Goal: Information Seeking & Learning: Find specific fact

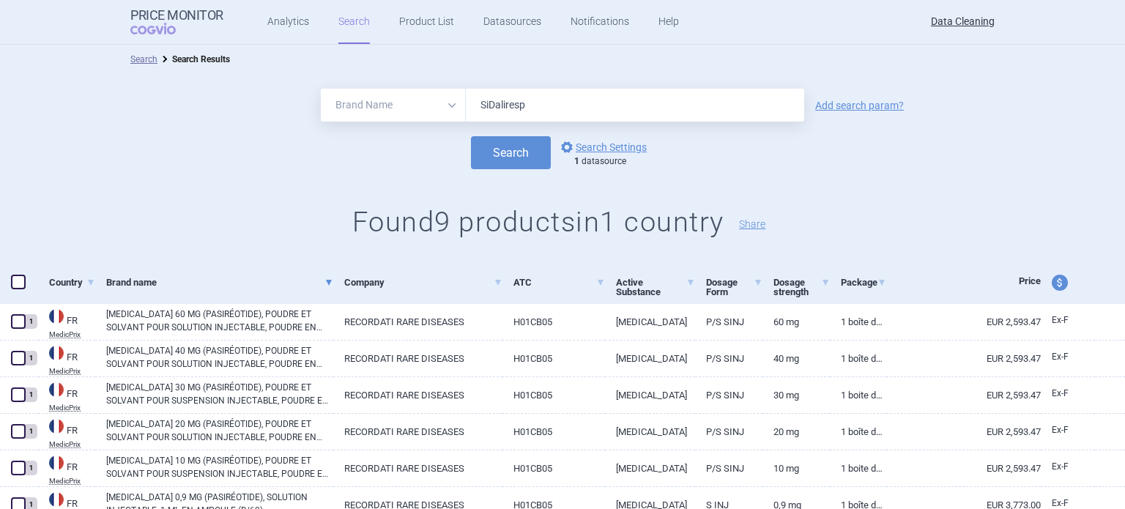
select select "brandName"
click at [471, 136] on button "Search" at bounding box center [511, 152] width 80 height 33
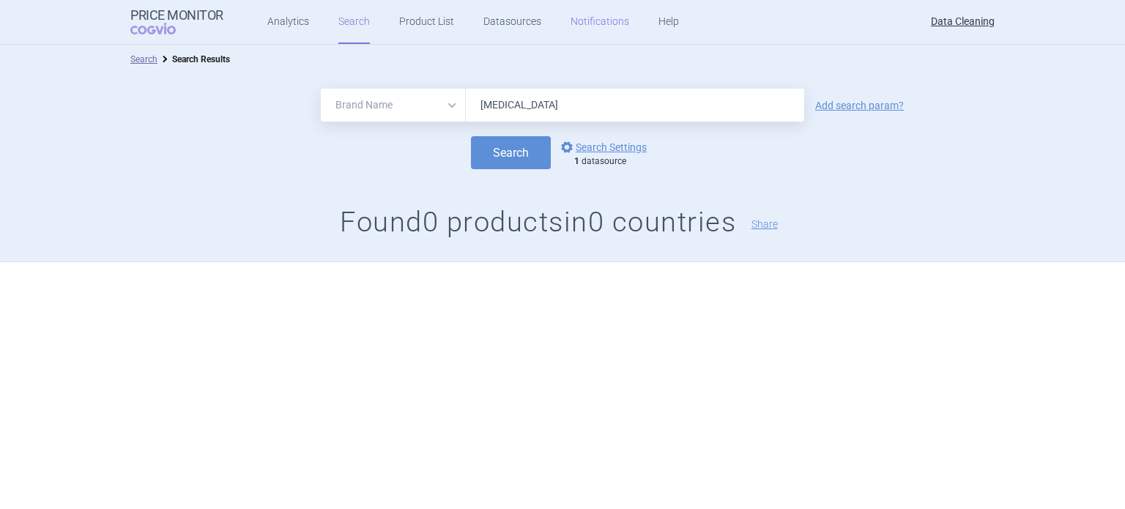
paste input "Lexiscan"
click at [471, 136] on button "Search" at bounding box center [511, 152] width 80 height 33
paste input "Vpriv"
click at [471, 136] on button "Search" at bounding box center [511, 152] width 80 height 33
paste input "Biopoin"
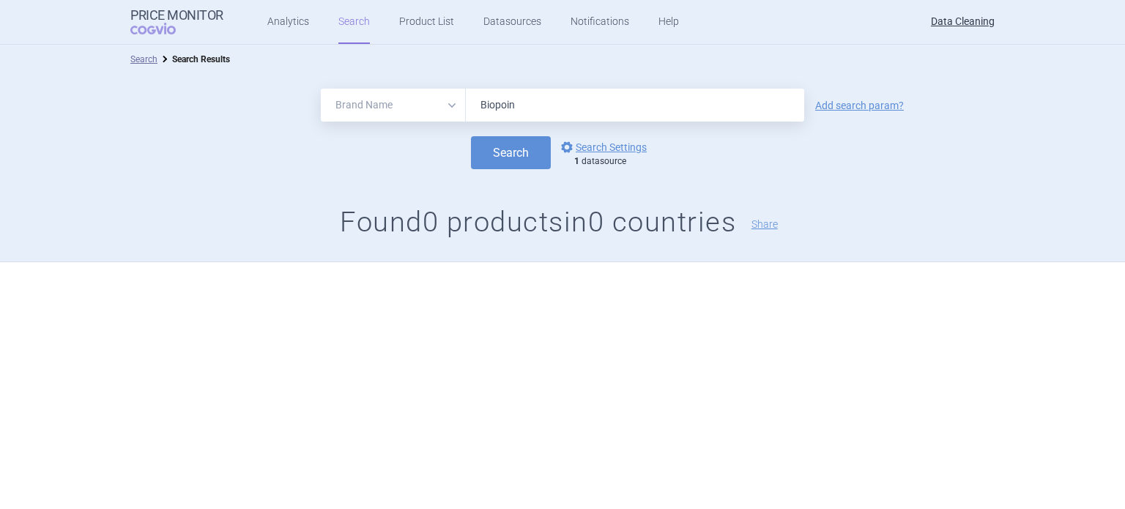
click at [471, 136] on button "Search" at bounding box center [511, 152] width 80 height 33
paste input "Removab"
click at [471, 136] on button "Search" at bounding box center [511, 152] width 80 height 33
paste input "Thymanax , Valdoxan , Firmagon , Filgrastim , Zarzio , Zarxio , Nplat , Rasilez…"
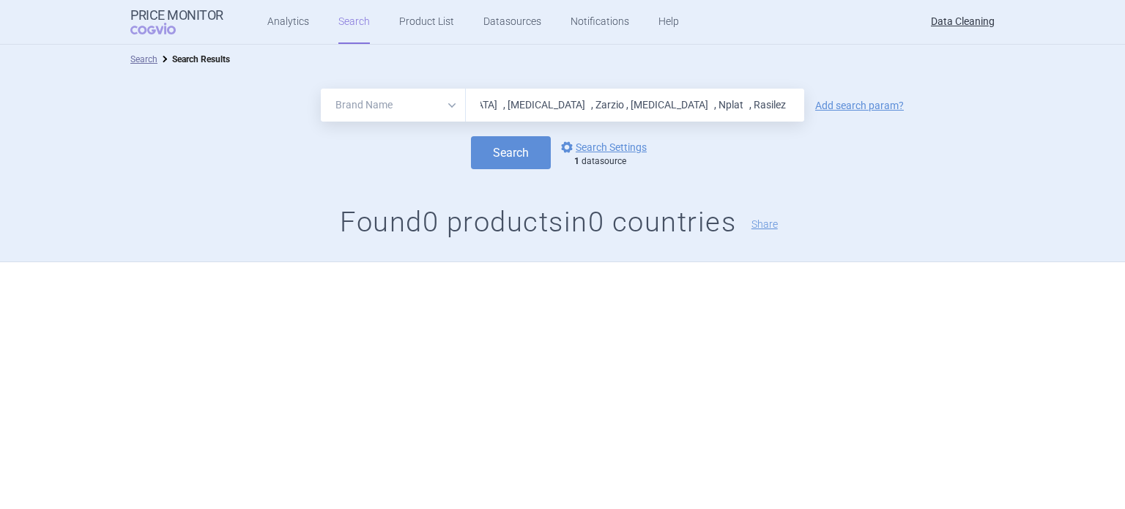
type input "Thymanax , Valdoxan , Firmagon , Filgrastim , Zarzio , Zarxio , Nplat , Rasilez…"
click at [471, 136] on button "Search" at bounding box center [511, 152] width 80 height 33
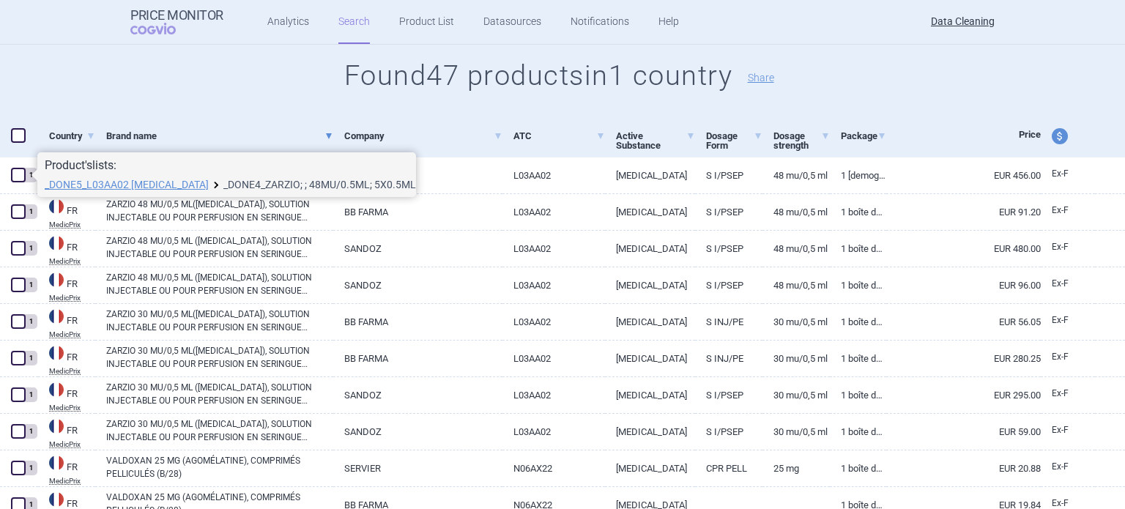
drag, startPoint x: 256, startPoint y: 190, endPoint x: 241, endPoint y: 187, distance: 15.7
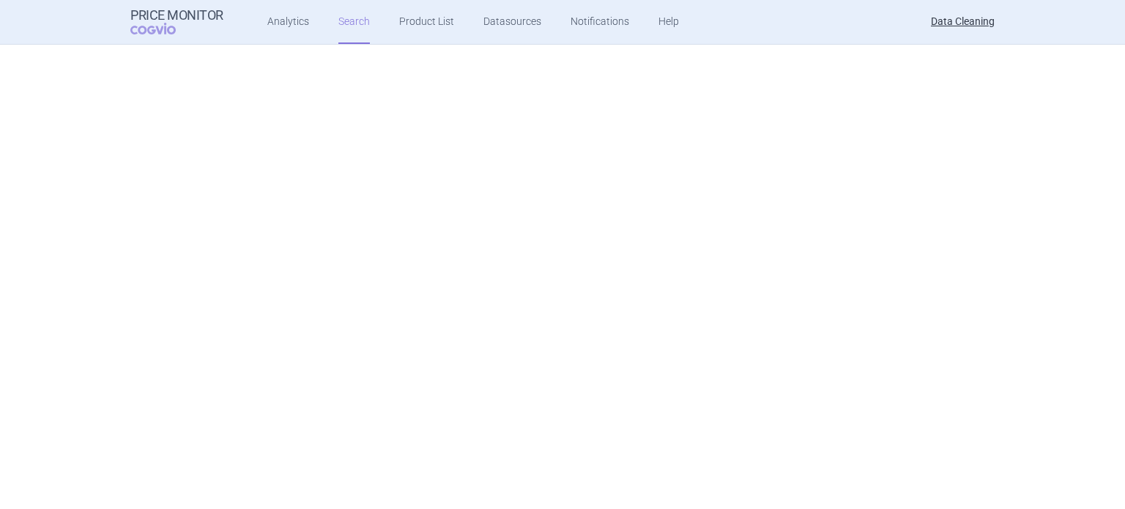
select select "brandName"
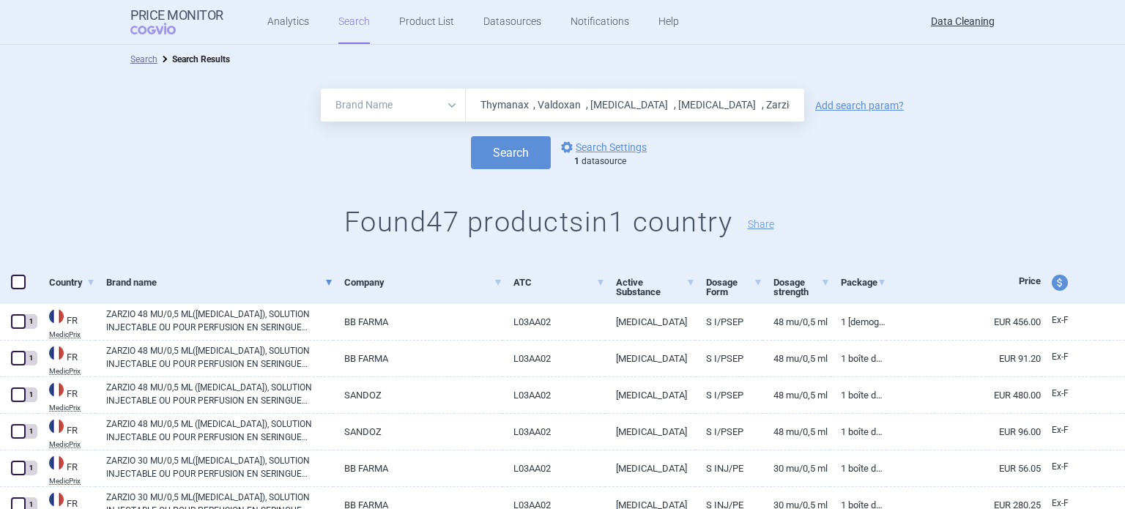
click at [592, 103] on input "Thymanax , Valdoxan , Firmagon , Filgrastim , Zarzio , Zarxio , Nplat , Rasilez…" at bounding box center [635, 105] width 338 height 33
paste input "Aranesp"
type input "Aranesp"
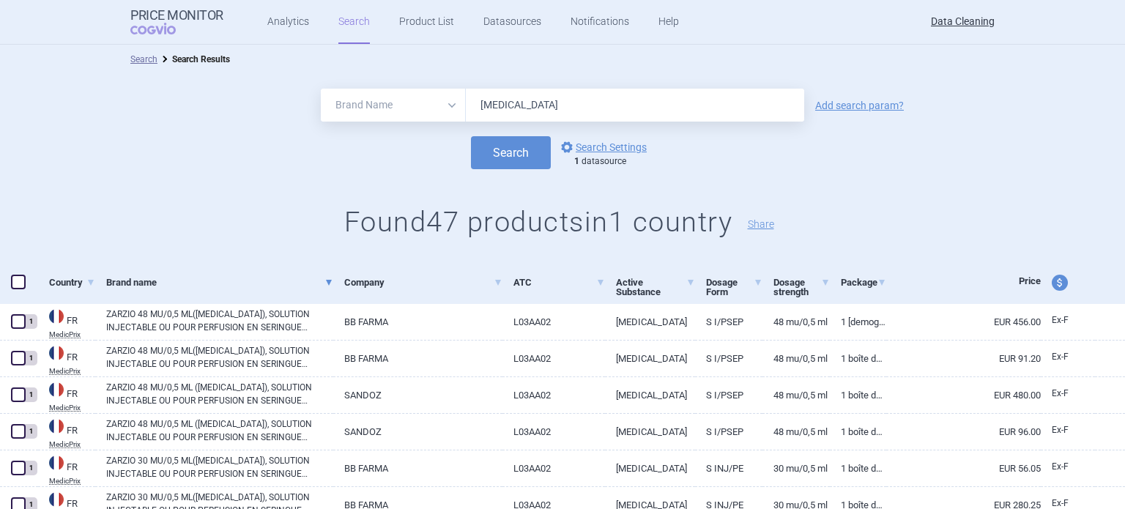
click at [471, 136] on button "Search" at bounding box center [511, 152] width 80 height 33
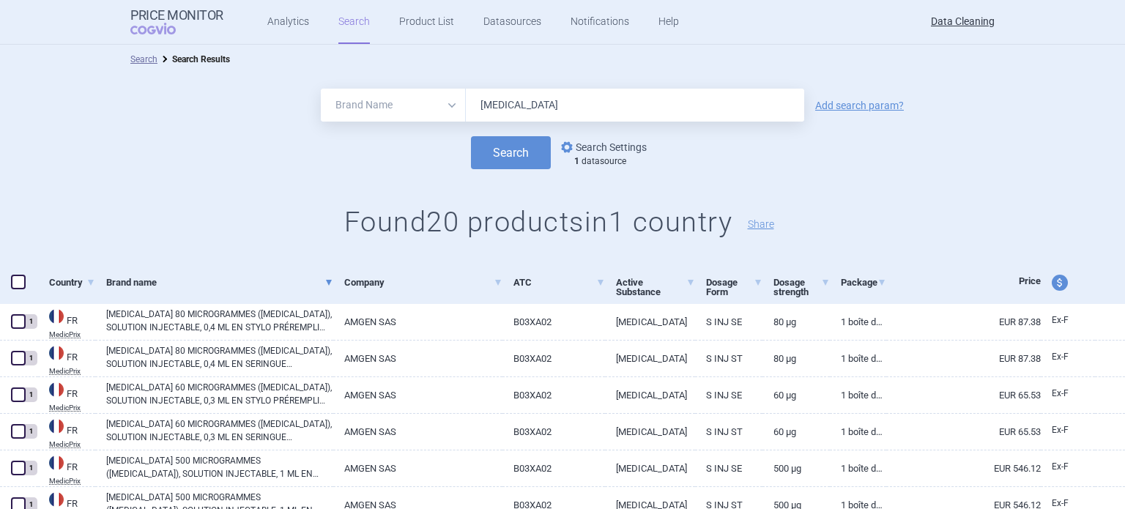
click at [604, 145] on link "options Search Settings" at bounding box center [602, 147] width 89 height 18
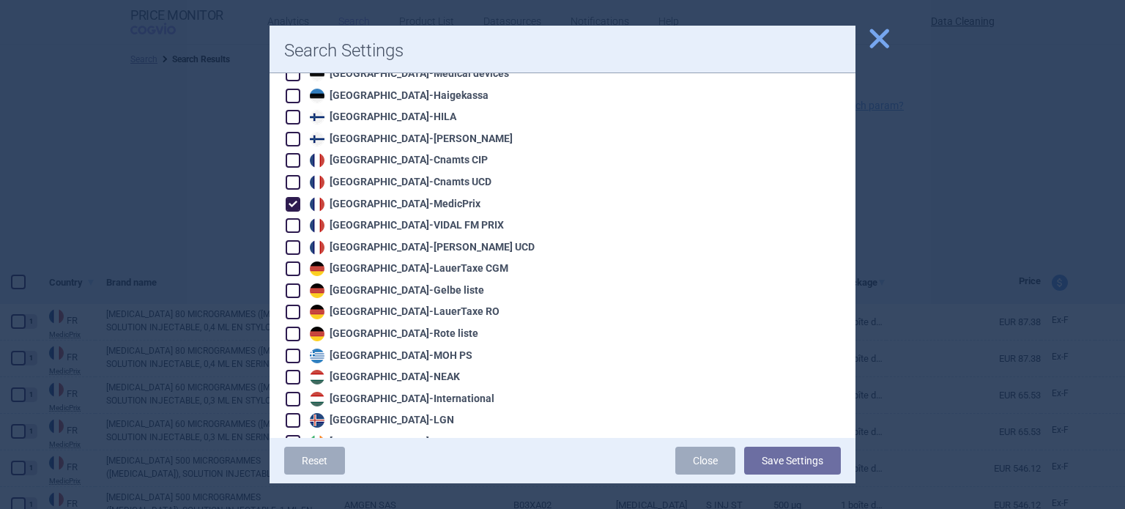
scroll to position [787, 0]
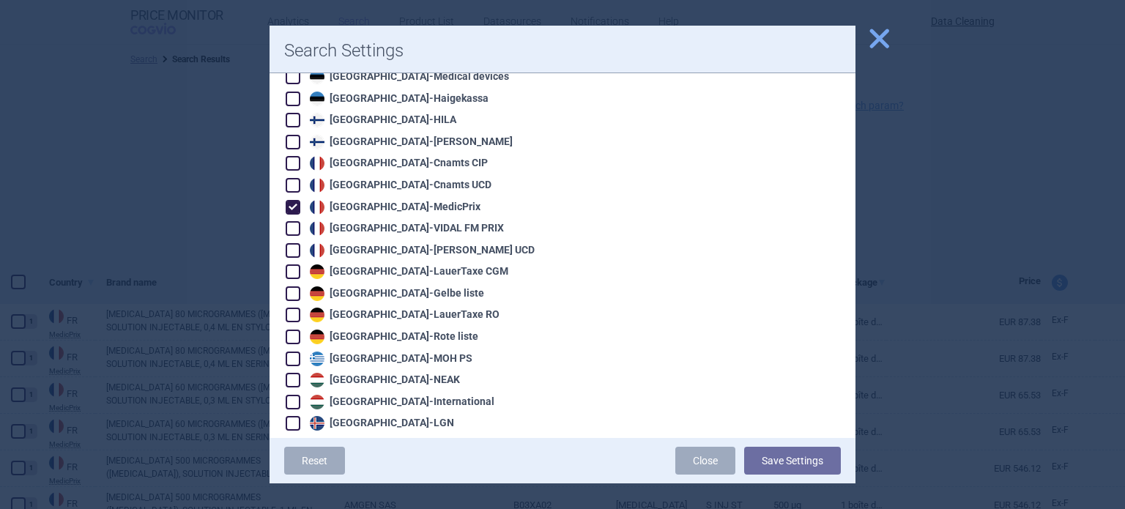
click at [293, 200] on span at bounding box center [293, 207] width 15 height 15
checkbox input "false"
click at [292, 178] on span at bounding box center [293, 185] width 15 height 15
checkbox input "true"
click at [805, 459] on button "Save Settings" at bounding box center [792, 461] width 97 height 28
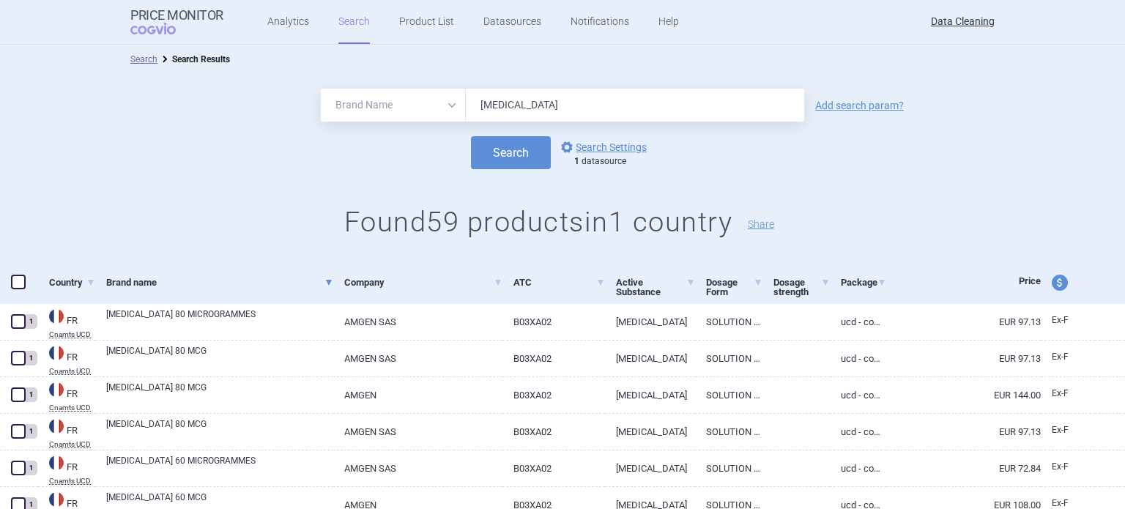
drag, startPoint x: 534, startPoint y: 111, endPoint x: 473, endPoint y: 121, distance: 61.6
click at [473, 121] on input "Aranesp" at bounding box center [635, 105] width 338 height 33
click at [471, 136] on button "Search" at bounding box center [511, 152] width 80 height 33
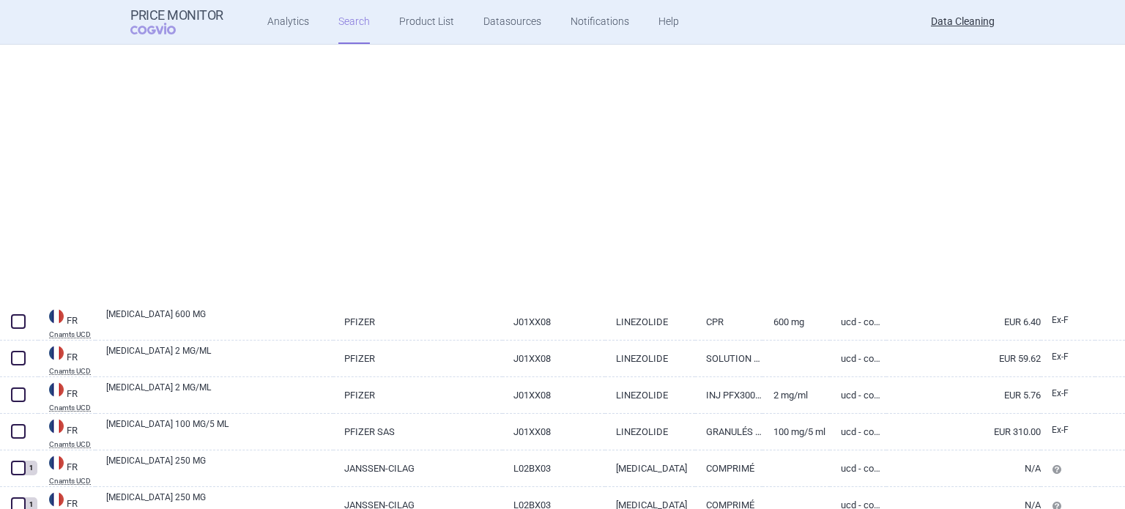
select select "brandName"
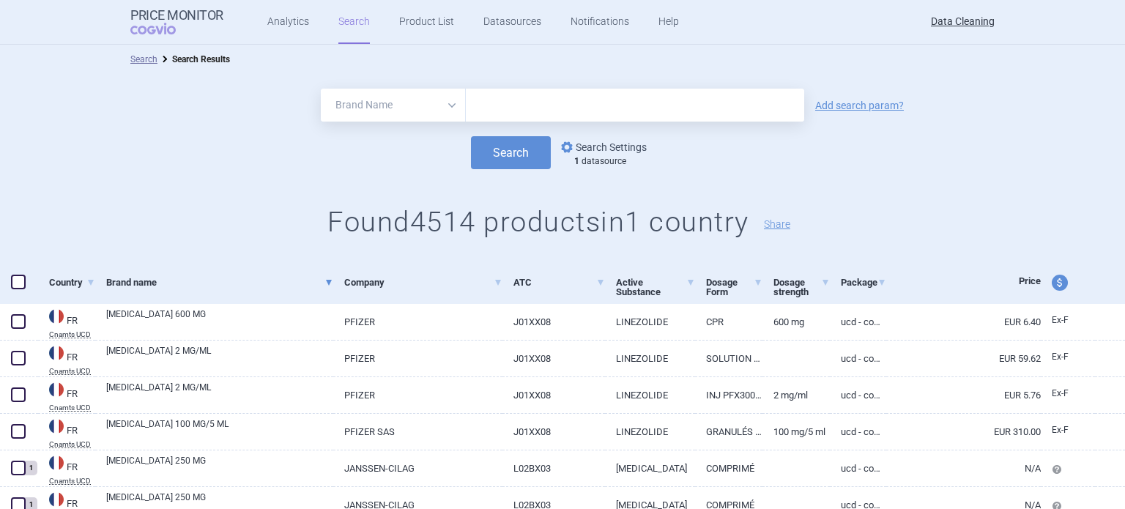
click at [615, 143] on link "options Search Settings" at bounding box center [602, 147] width 89 height 18
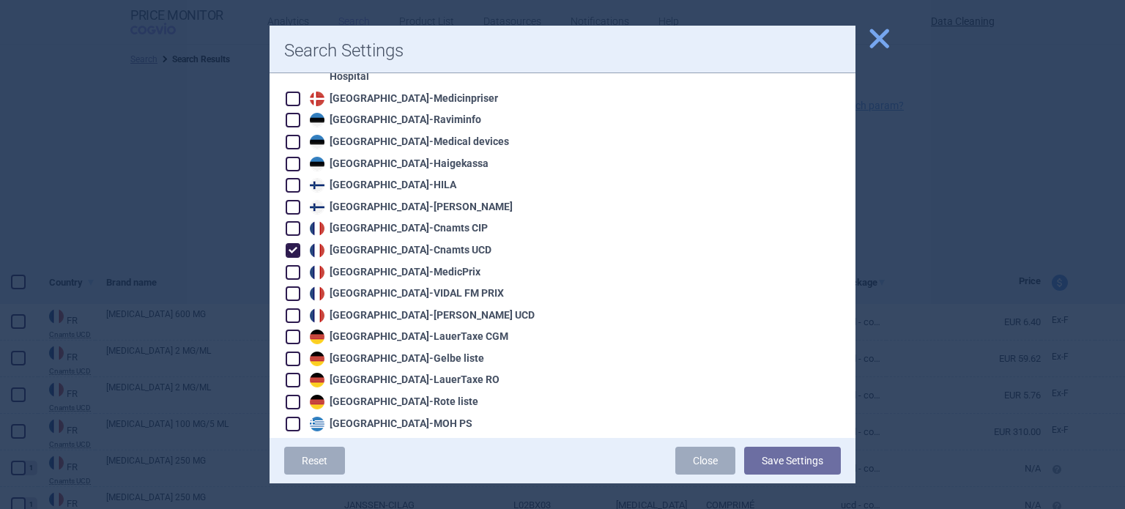
scroll to position [703, 0]
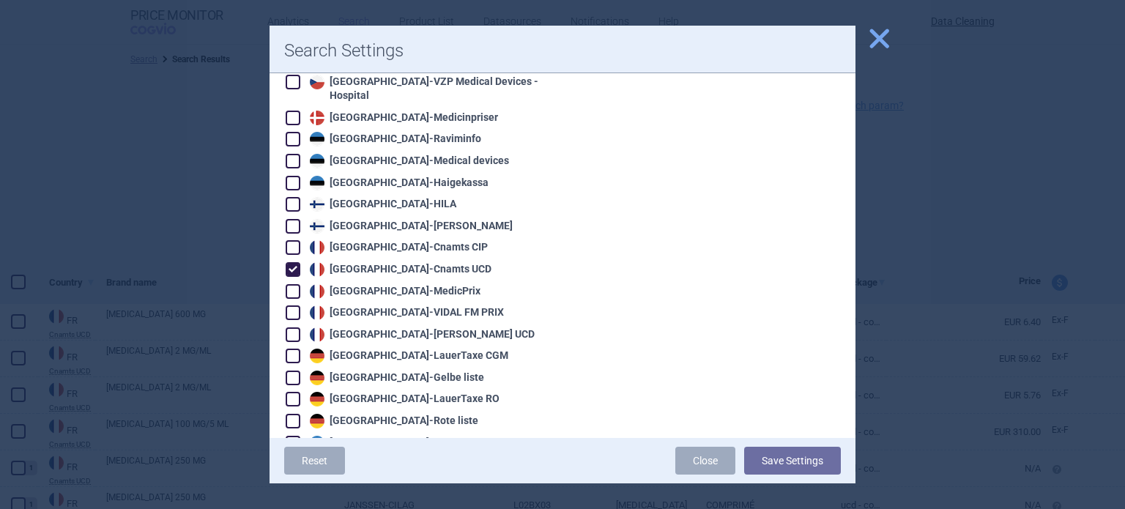
click at [117, 66] on div at bounding box center [562, 254] width 1125 height 509
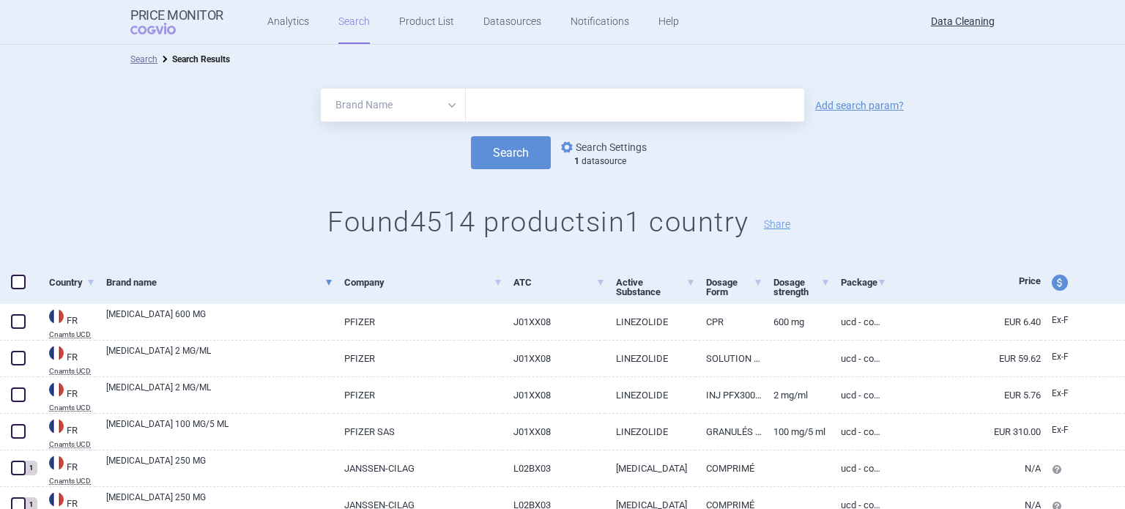
click at [604, 149] on link "options Search Settings" at bounding box center [602, 147] width 89 height 18
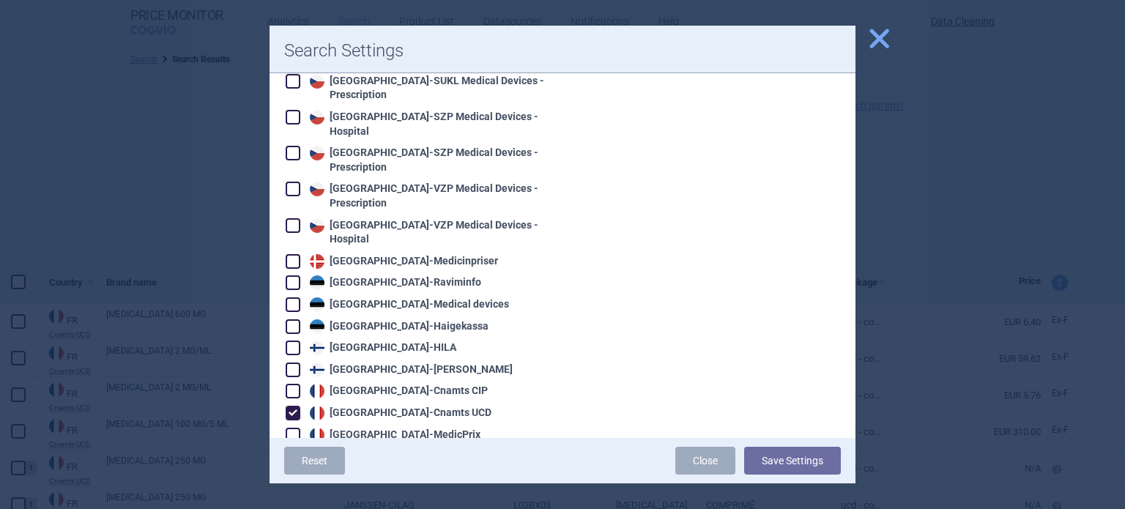
scroll to position [744, 0]
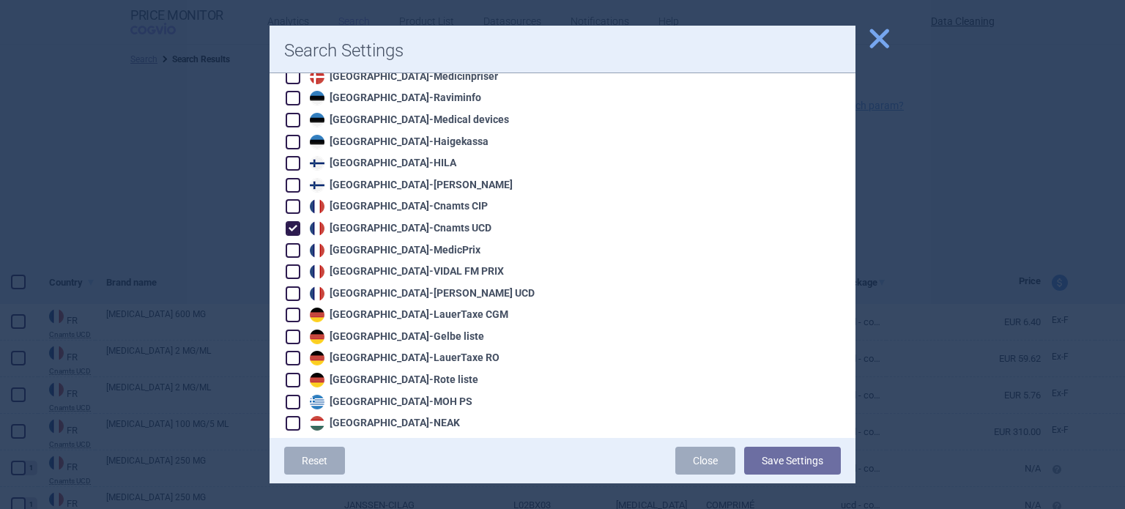
click at [119, 224] on div at bounding box center [562, 254] width 1125 height 509
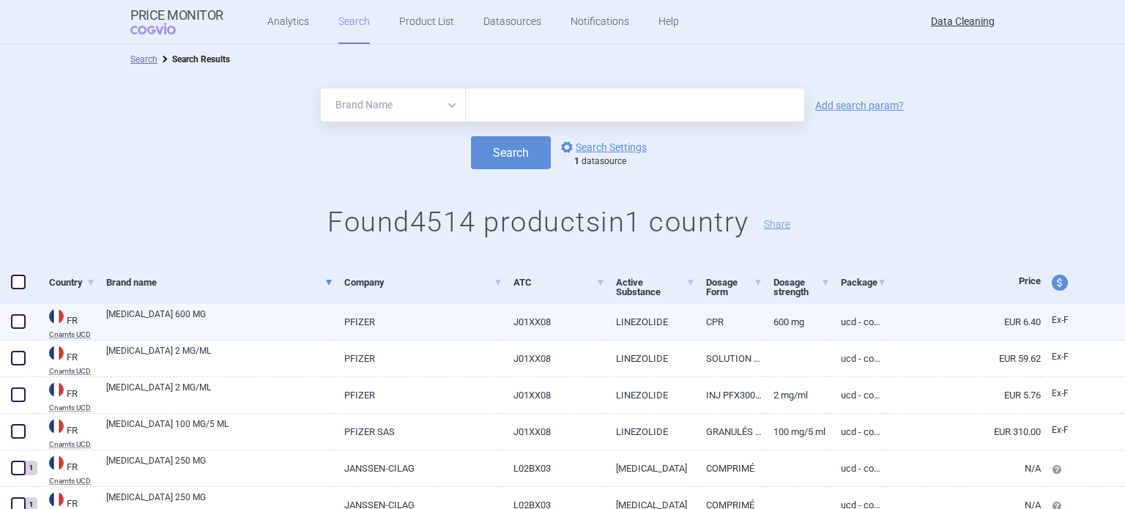
click at [351, 329] on link "PFIZER" at bounding box center [417, 322] width 168 height 36
select select "EUR"
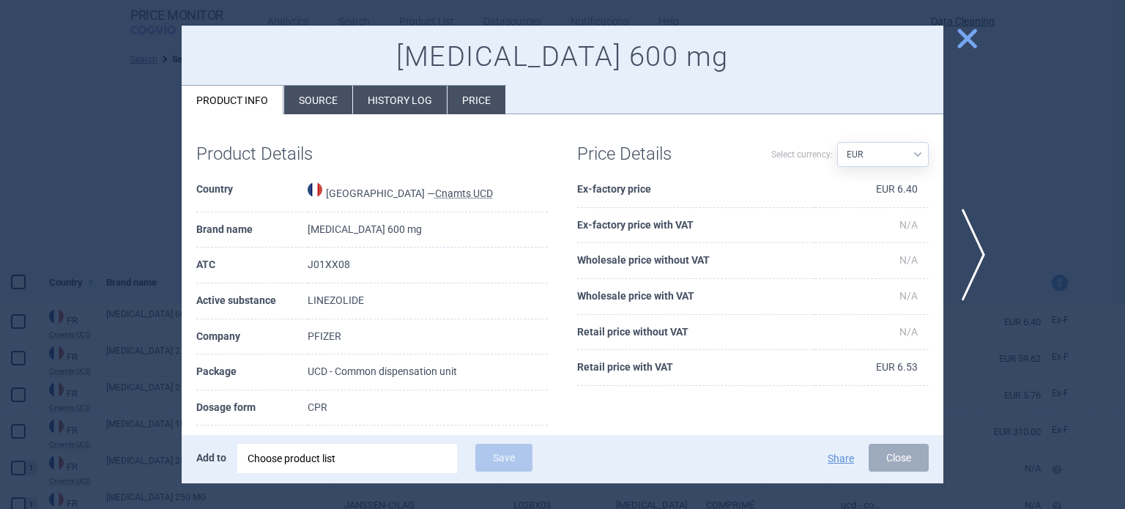
click at [329, 87] on li "Source" at bounding box center [318, 100] width 68 height 29
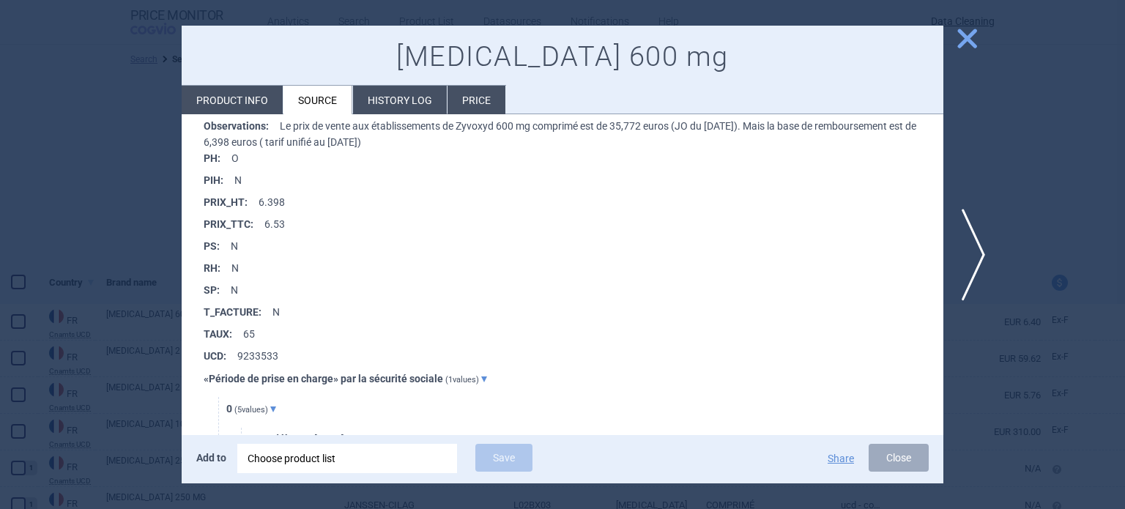
scroll to position [814, 0]
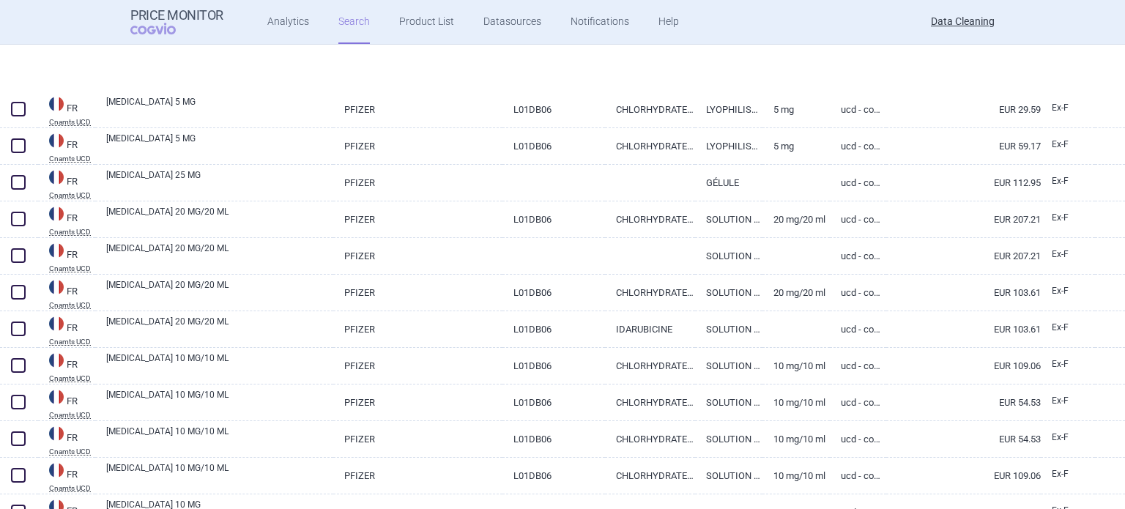
scroll to position [2707, 0]
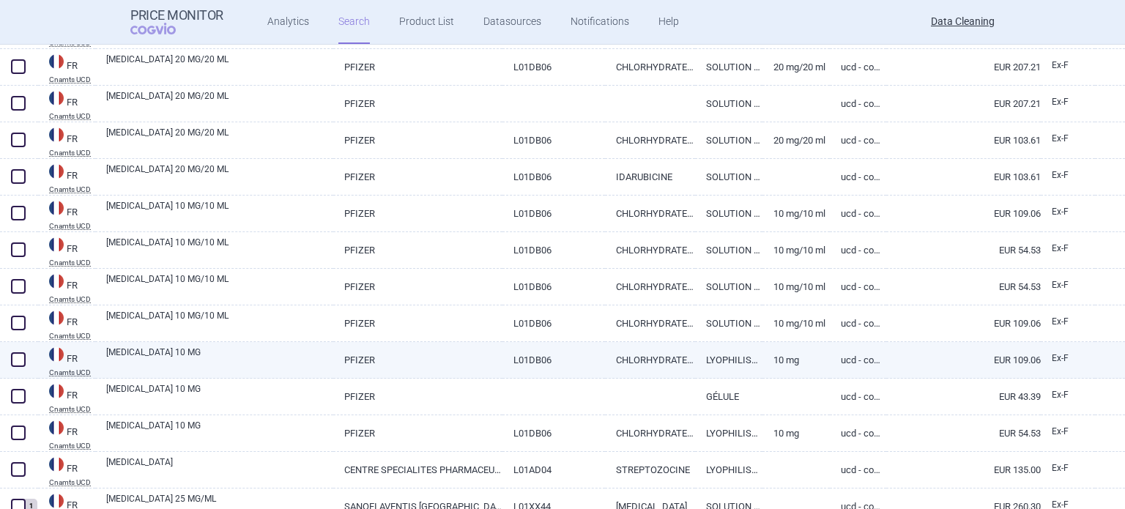
click at [277, 351] on link "ZAVEDOS 10 MG" at bounding box center [219, 359] width 227 height 26
select select "EUR"
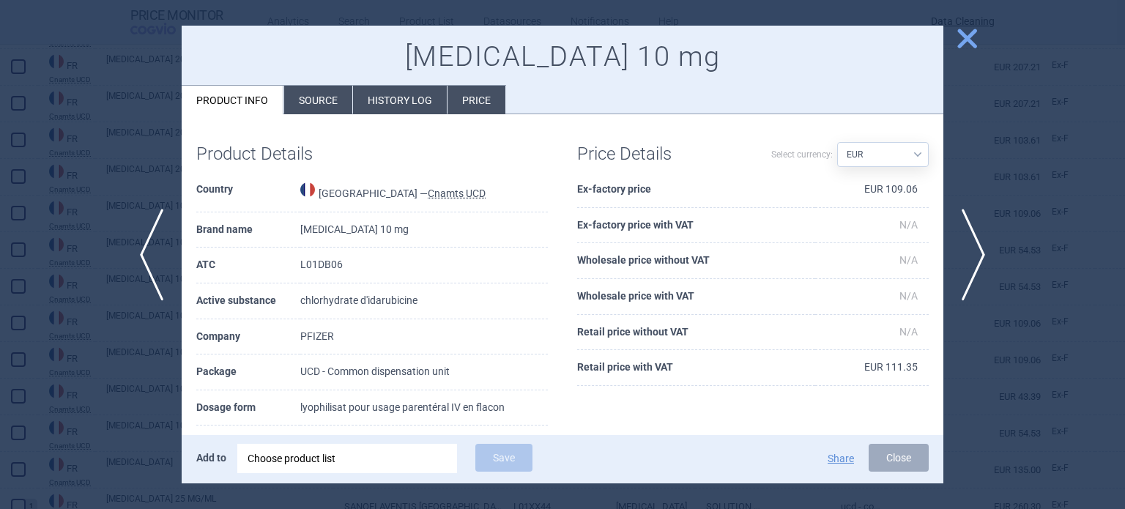
click at [310, 105] on li "Source" at bounding box center [318, 100] width 68 height 29
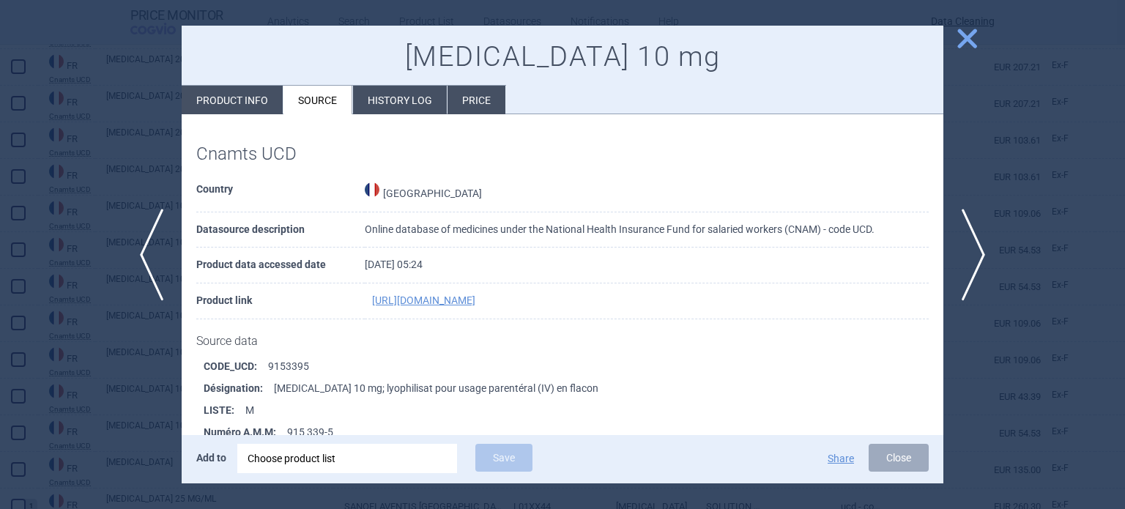
click at [307, 105] on li "Source" at bounding box center [317, 100] width 69 height 29
click at [85, 266] on div at bounding box center [562, 254] width 1125 height 509
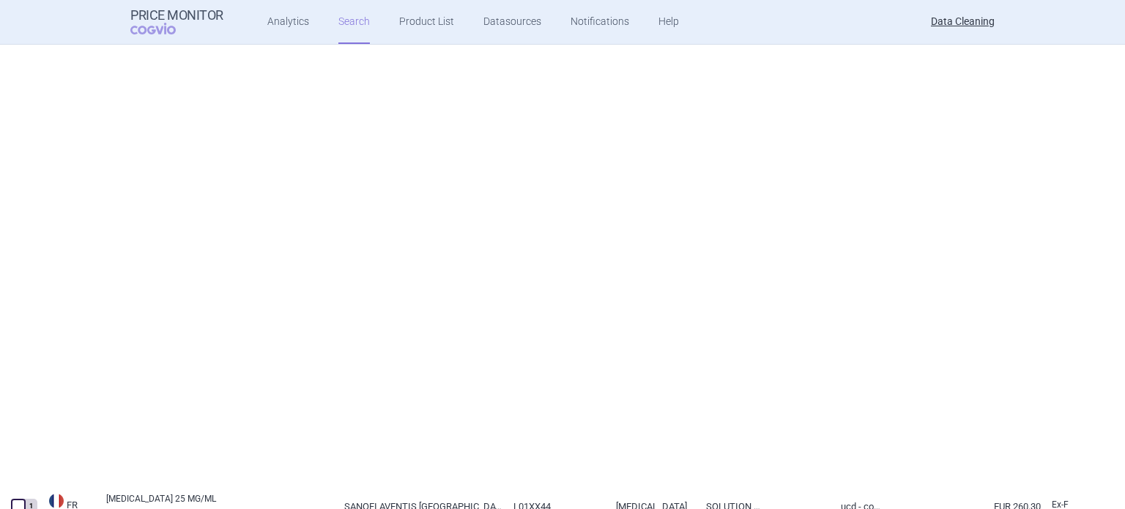
scroll to position [3503, 0]
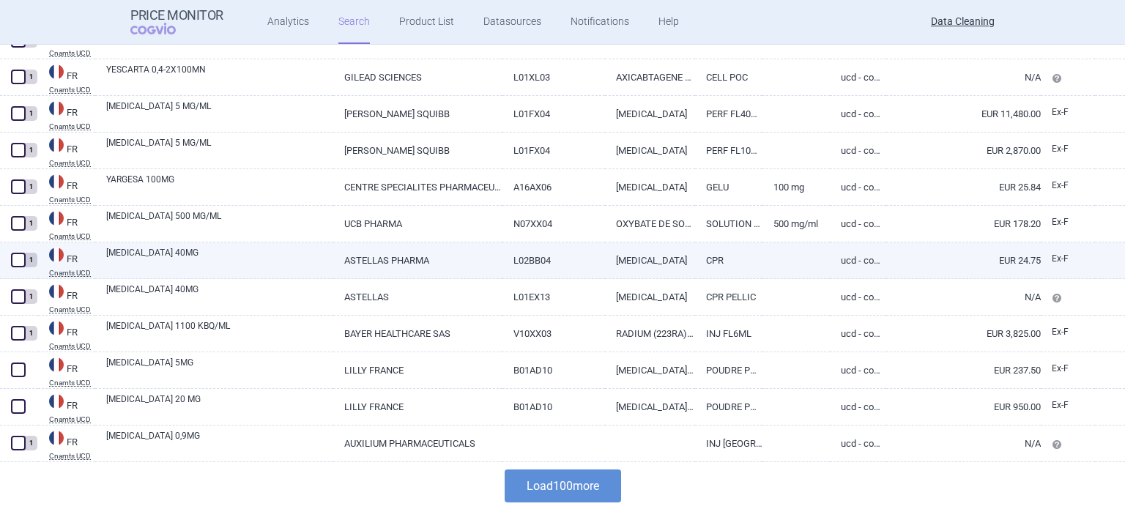
click at [190, 260] on link "XTANDI 40MG" at bounding box center [219, 259] width 227 height 26
select select "EUR"
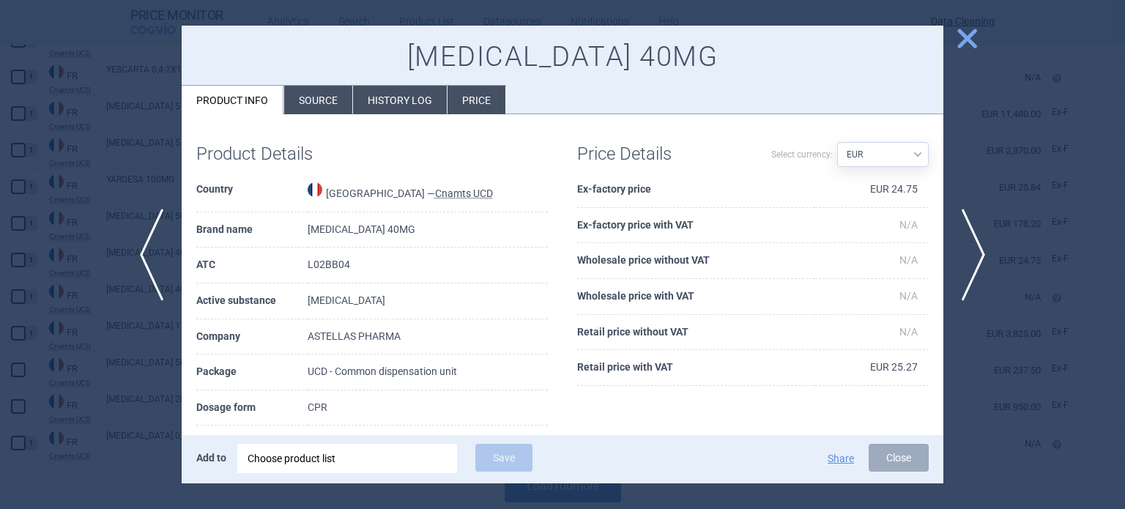
click at [319, 91] on li "Source" at bounding box center [318, 100] width 68 height 29
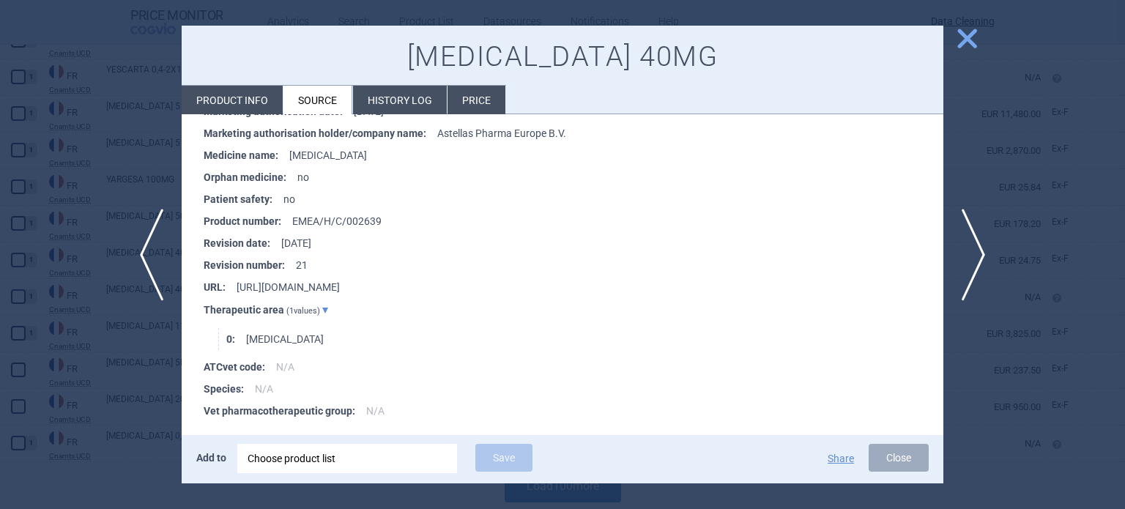
scroll to position [1692, 0]
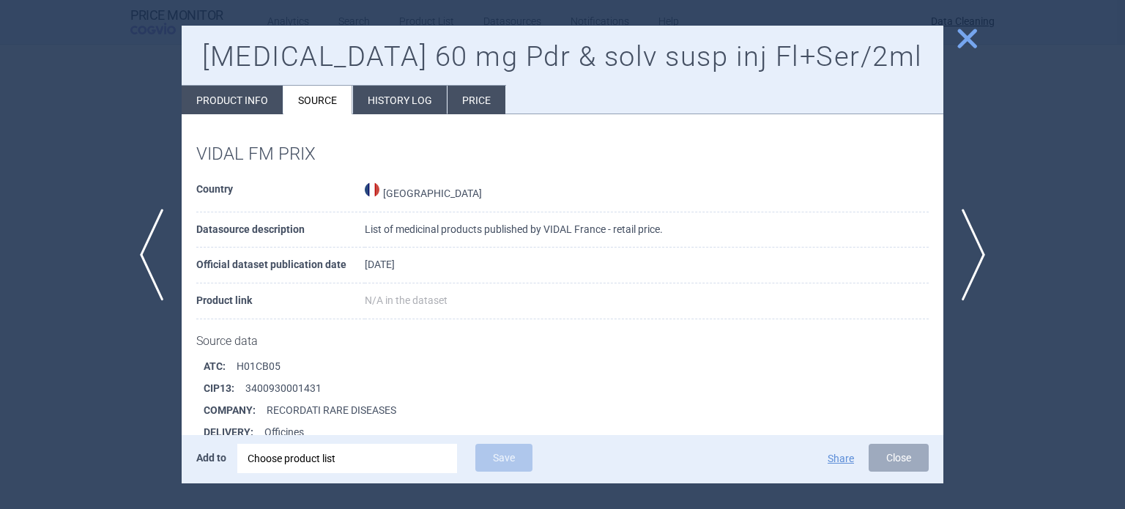
scroll to position [7233, 0]
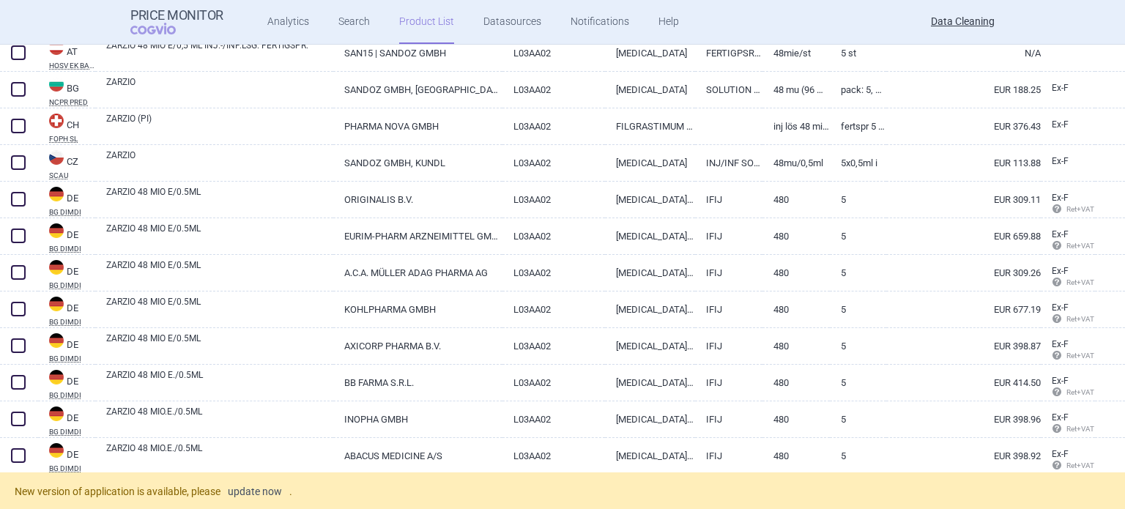
scroll to position [659, 0]
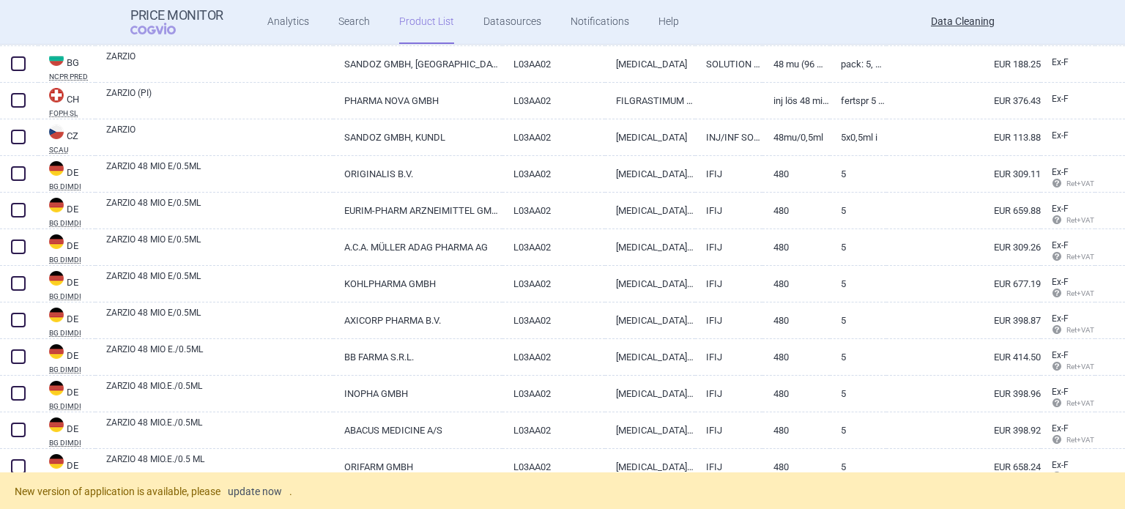
click at [261, 489] on link "update now" at bounding box center [255, 491] width 54 height 10
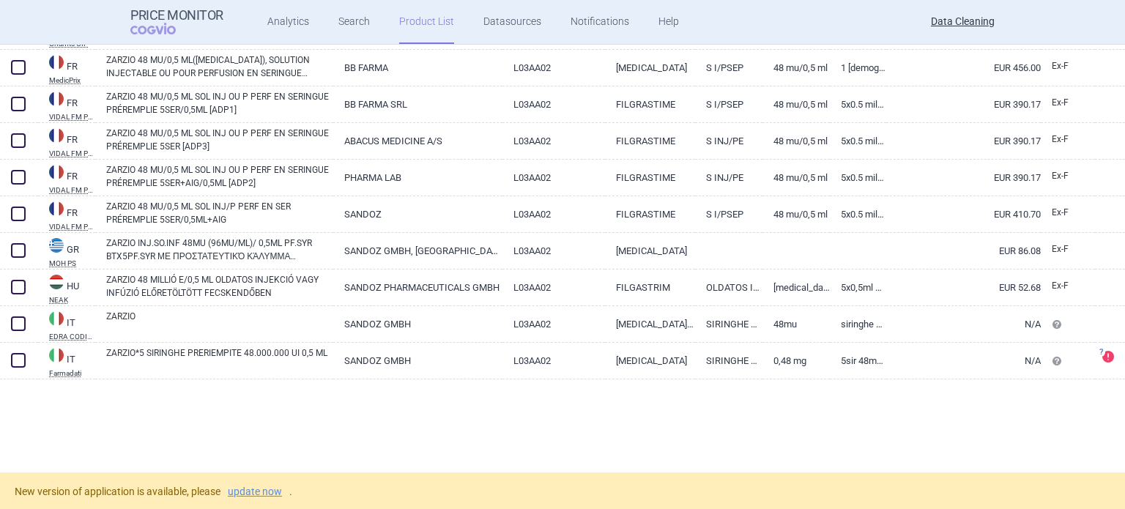
scroll to position [2196, 0]
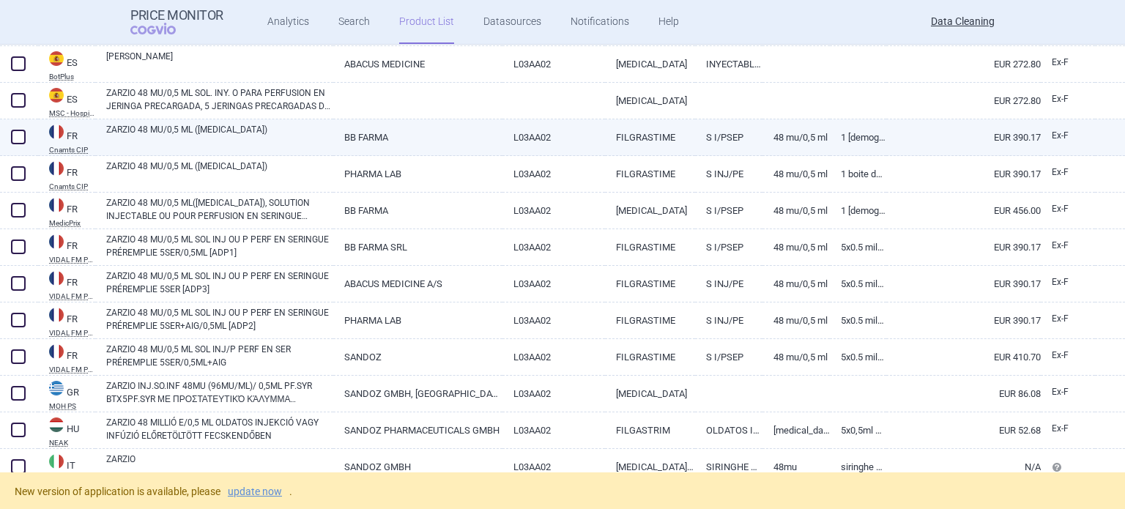
click at [209, 124] on link "ZARZIO 48 MU/0,5 ML ([MEDICAL_DATA])" at bounding box center [219, 136] width 227 height 26
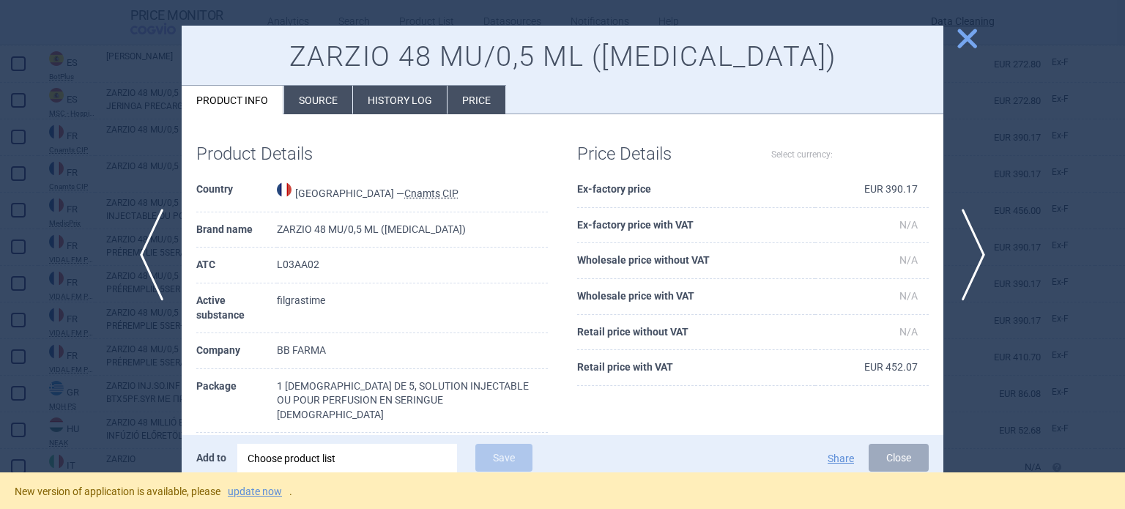
select select "EUR"
click at [316, 92] on li "Source" at bounding box center [318, 100] width 68 height 29
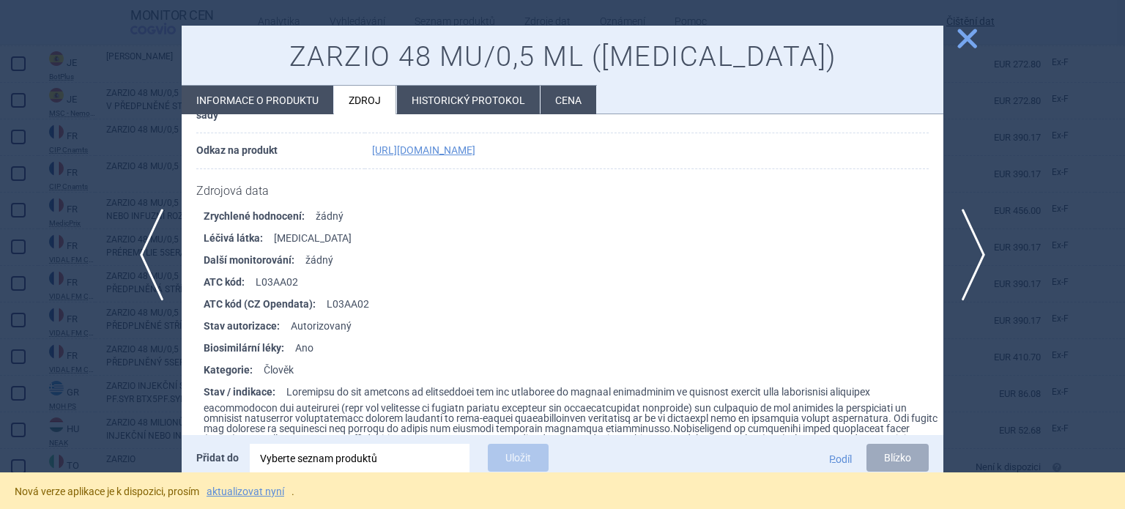
scroll to position [3075, 0]
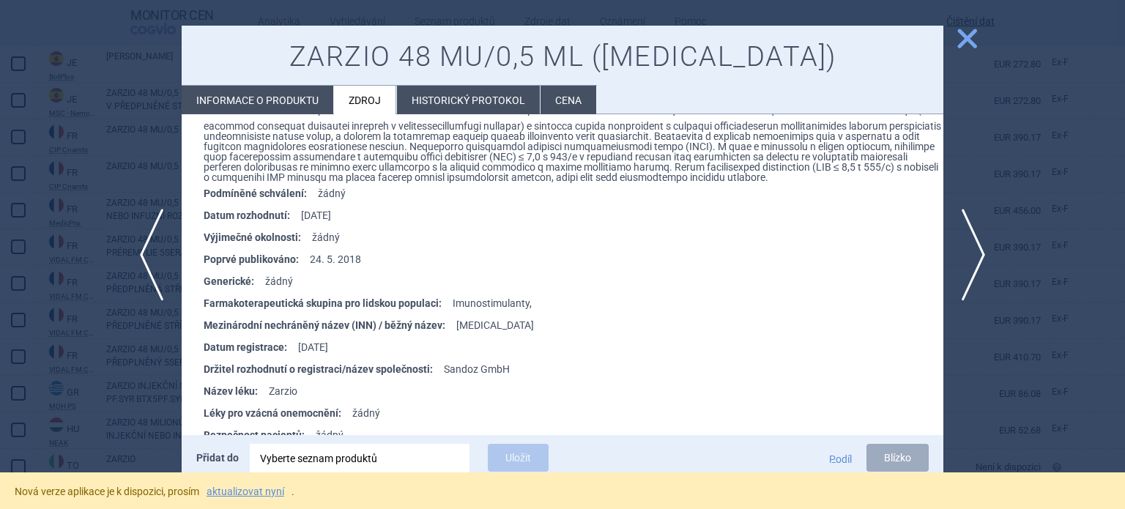
click at [0, 264] on div at bounding box center [562, 254] width 1125 height 509
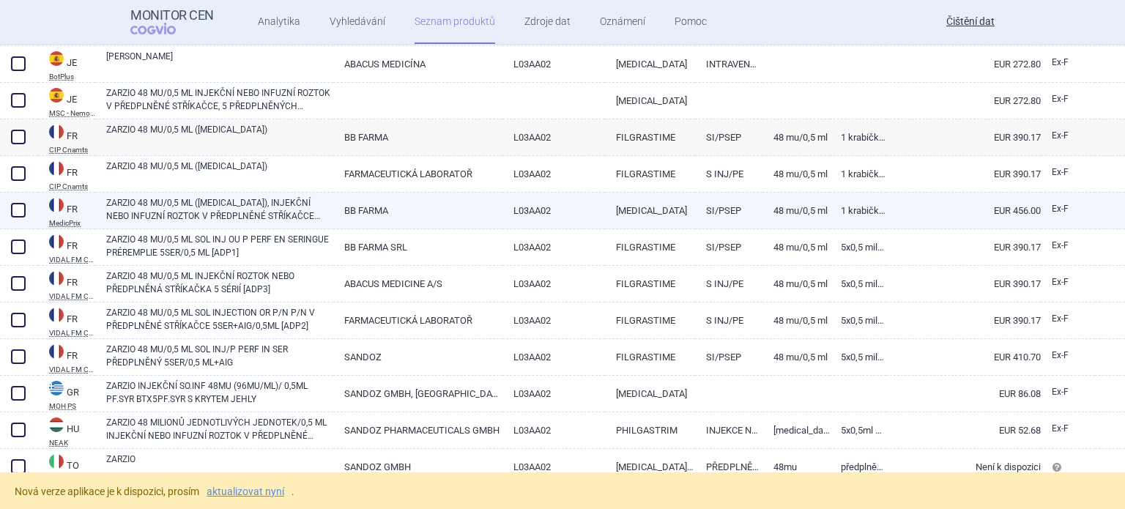
click at [199, 215] on font "ZARZIO 48 MU/0,5 ML (FILGRASTIM), INJEKČNÍ NEBO INFUZNÍ ROZTOK V PŘEDPLNĚNÉ STŘ…" at bounding box center [213, 216] width 214 height 37
select select "EUR"
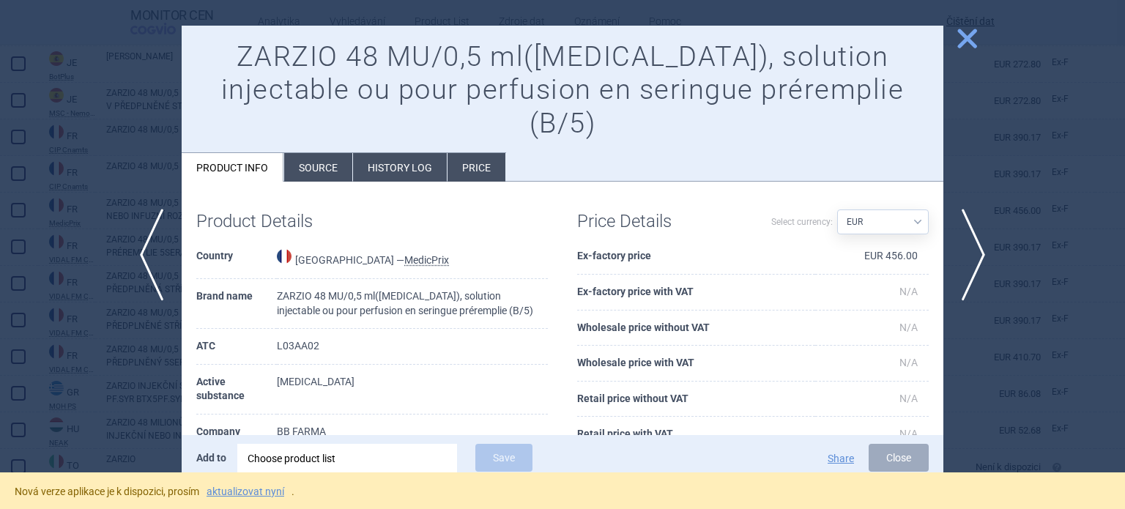
click at [349, 152] on ul "Product info Source History log Price" at bounding box center [344, 166] width 324 height 29
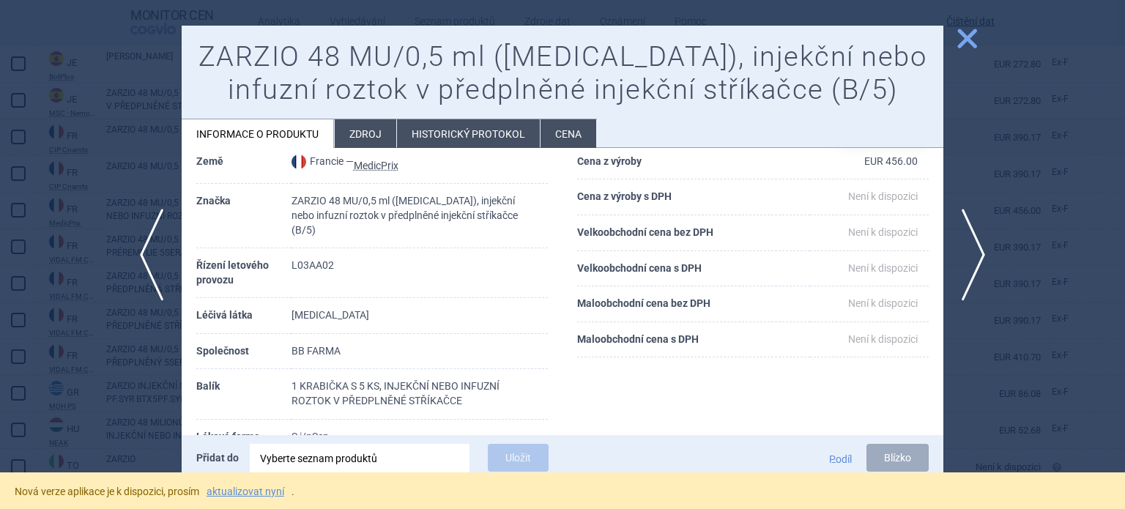
scroll to position [146, 0]
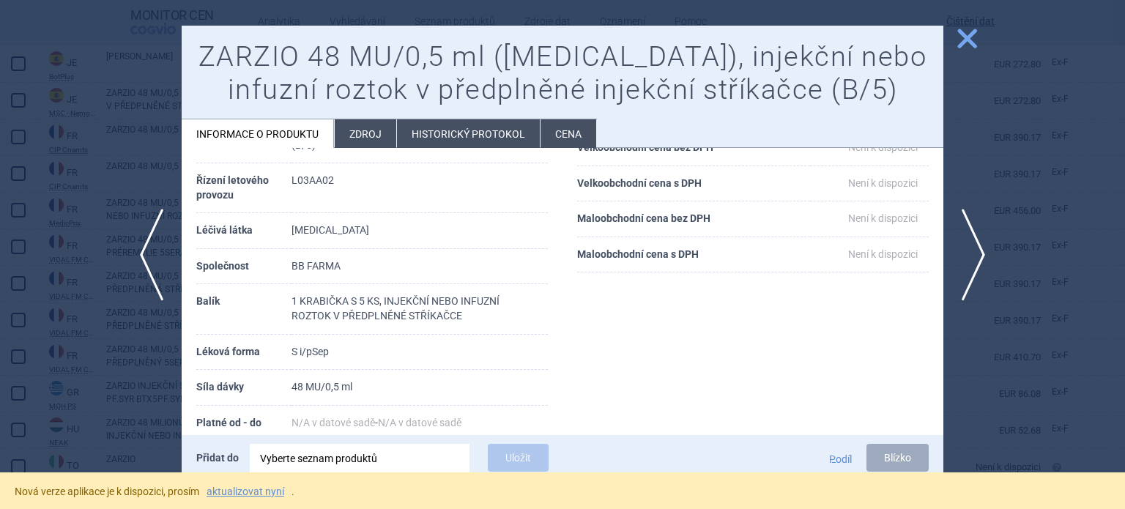
click at [356, 134] on font "Zdroj" at bounding box center [365, 134] width 32 height 12
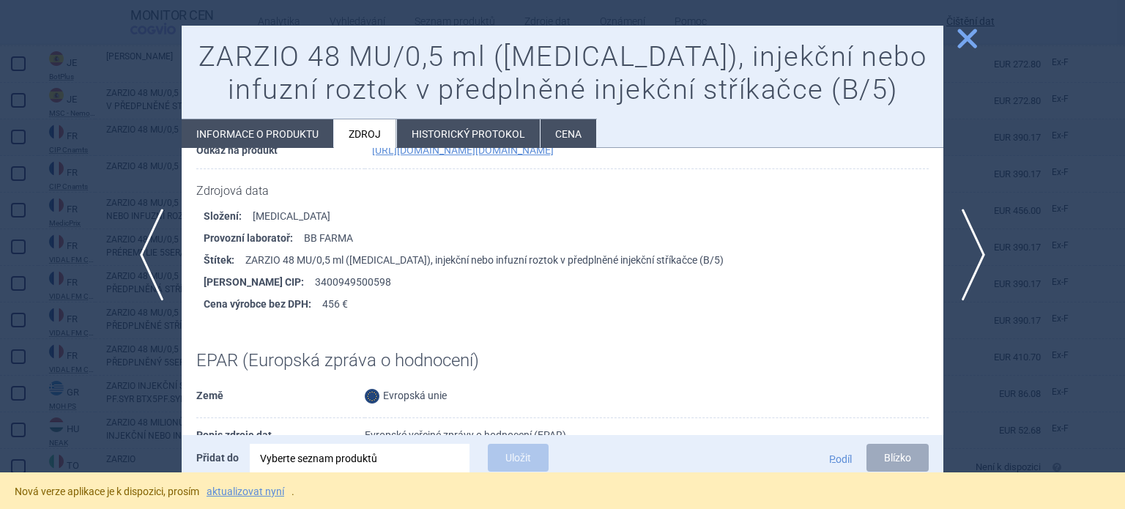
scroll to position [220, 0]
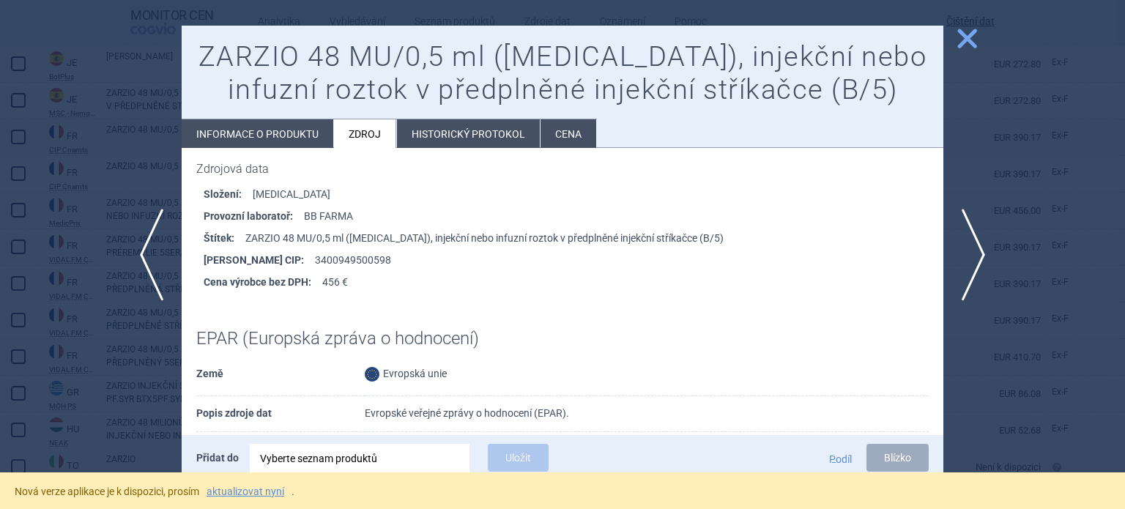
click at [0, 214] on div at bounding box center [562, 254] width 1125 height 509
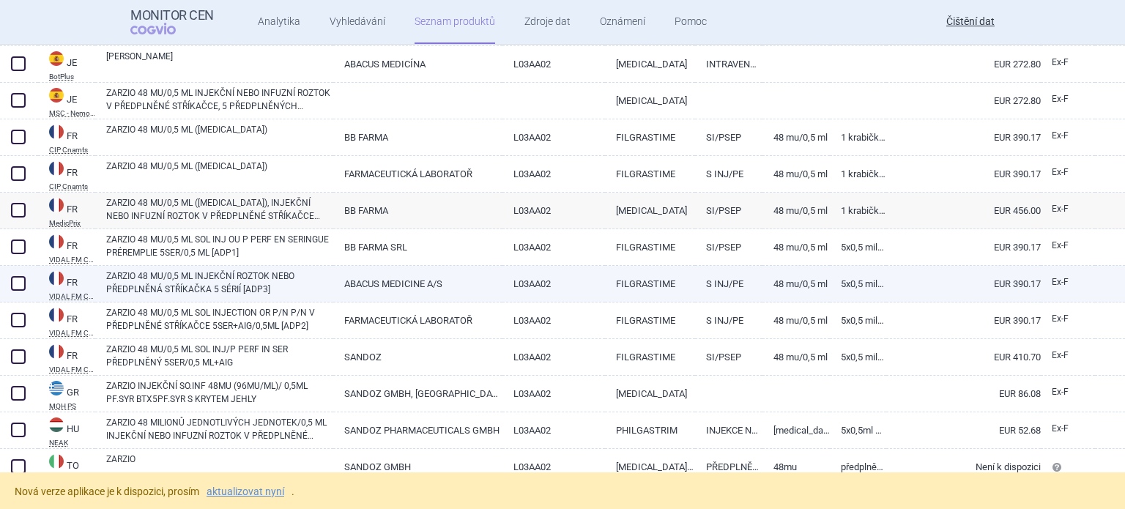
click at [187, 287] on font "ZARZIO 48 MU/0,5 ML INJEKČNÍ ROZTOK NEBO PŘEDPLNĚNÁ STŘÍKAČKA 5 SÉRIÍ [ADP3]" at bounding box center [200, 282] width 188 height 23
select select "EUR"
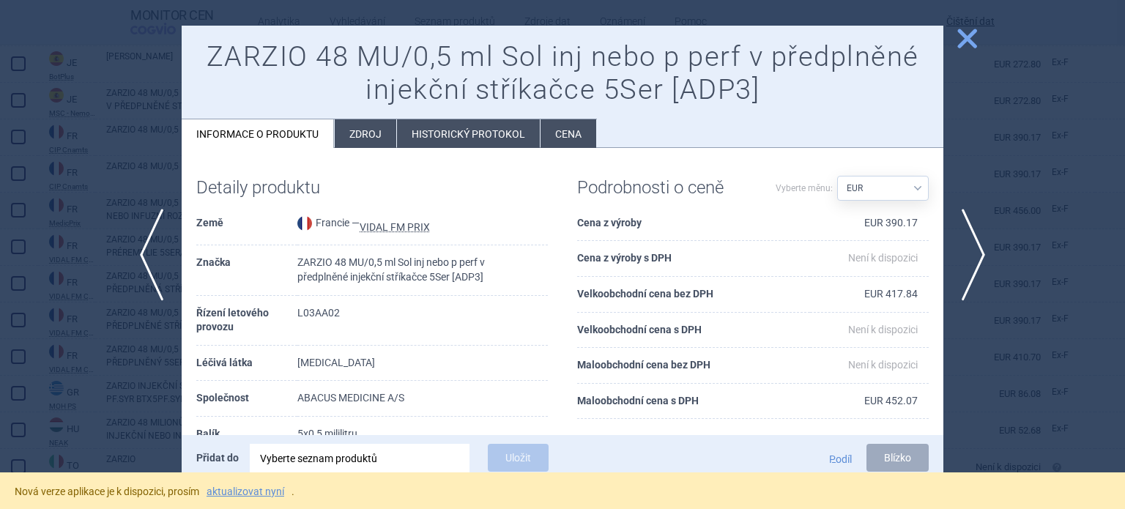
click at [337, 128] on li "Zdroj" at bounding box center [365, 133] width 61 height 29
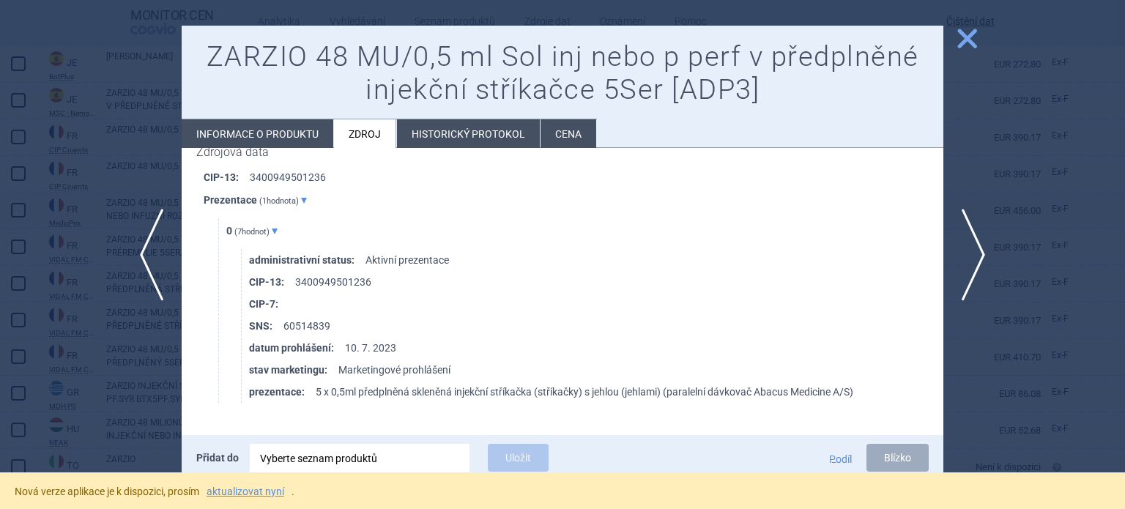
scroll to position [1334, 0]
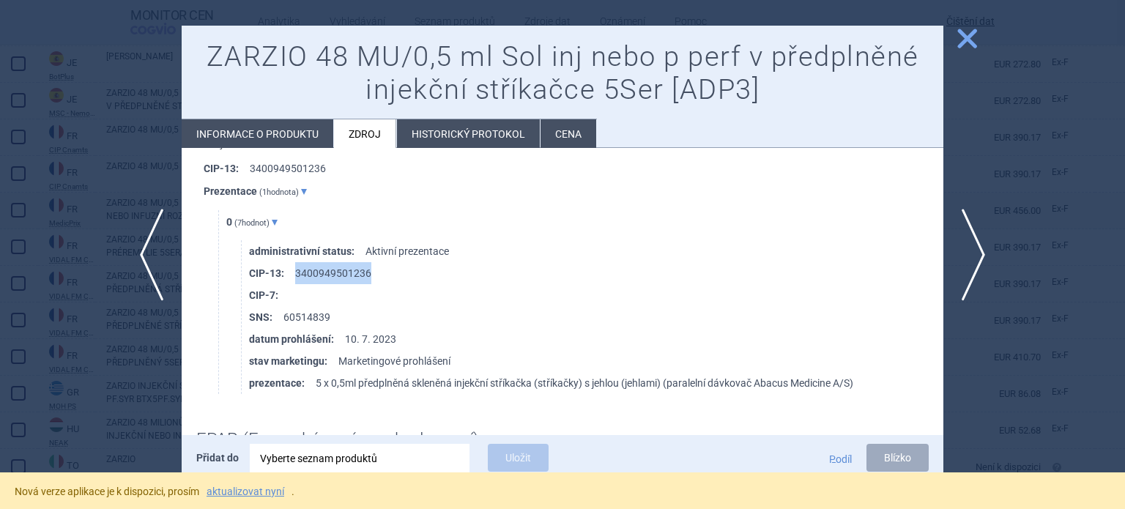
drag, startPoint x: 356, startPoint y: 275, endPoint x: 297, endPoint y: 272, distance: 58.7
click at [297, 272] on li "CIP-13 : 3400949501236" at bounding box center [596, 273] width 694 height 22
copy font "3400949501236"
click at [53, 373] on div at bounding box center [562, 254] width 1125 height 509
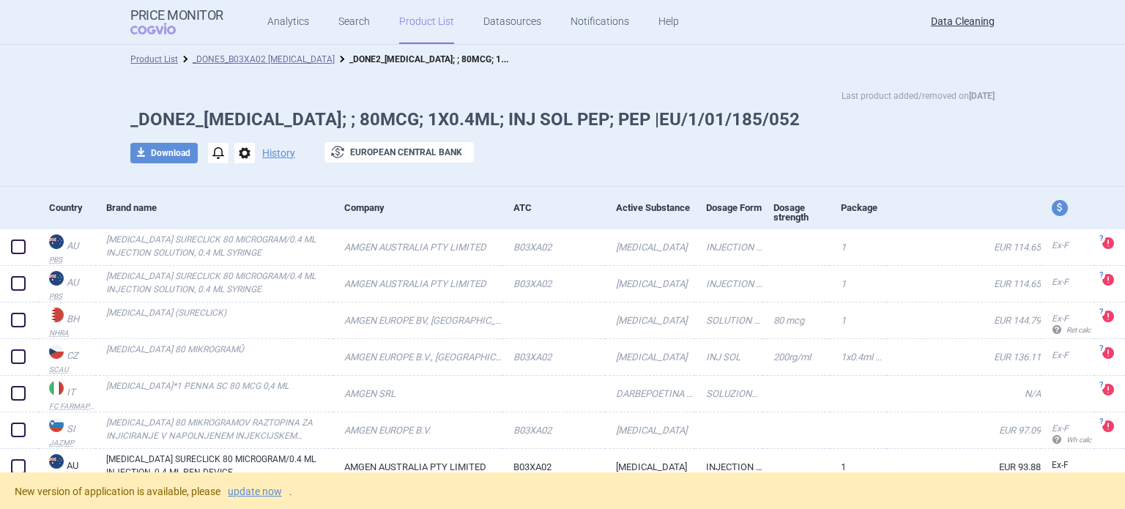
scroll to position [439, 0]
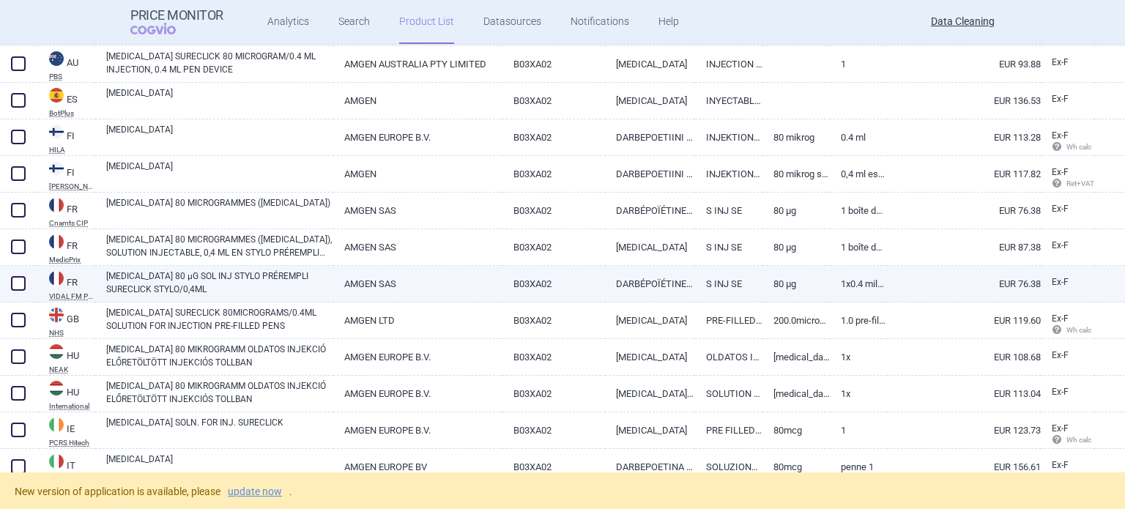
click at [168, 271] on link "ARANESP 80 µG SOL INJ STYLO PRÉREMPLI SURECLICK STYLO/0,4ML" at bounding box center [219, 282] width 227 height 26
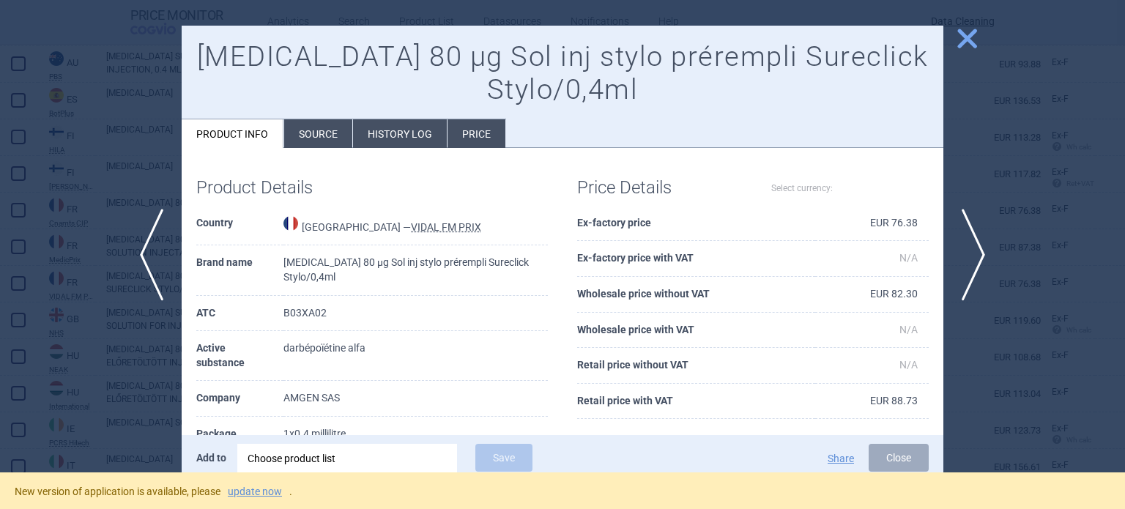
select select "EUR"
click at [318, 127] on li "Source" at bounding box center [318, 133] width 68 height 29
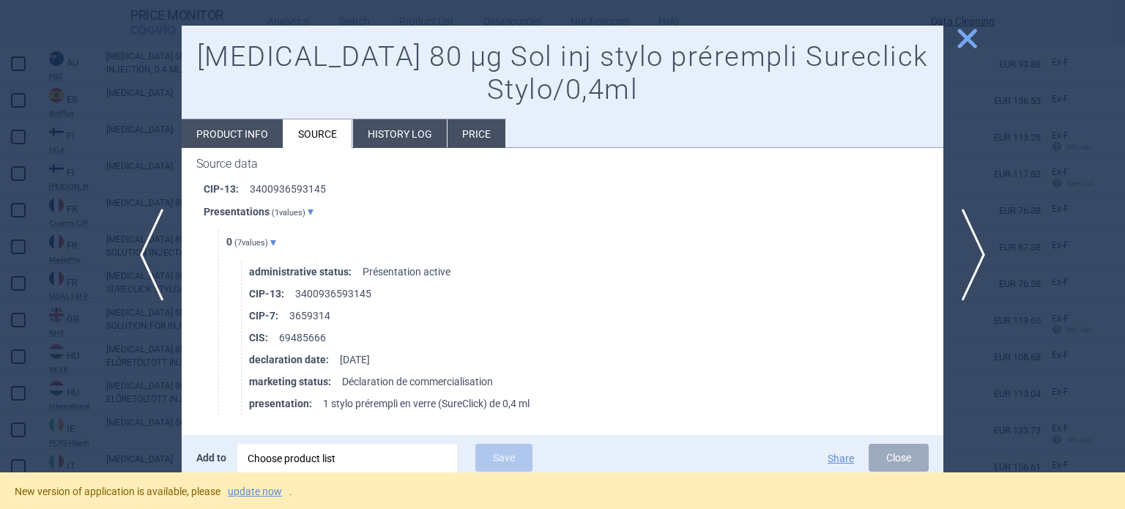
scroll to position [10663, 0]
click at [10, 175] on div at bounding box center [562, 254] width 1125 height 509
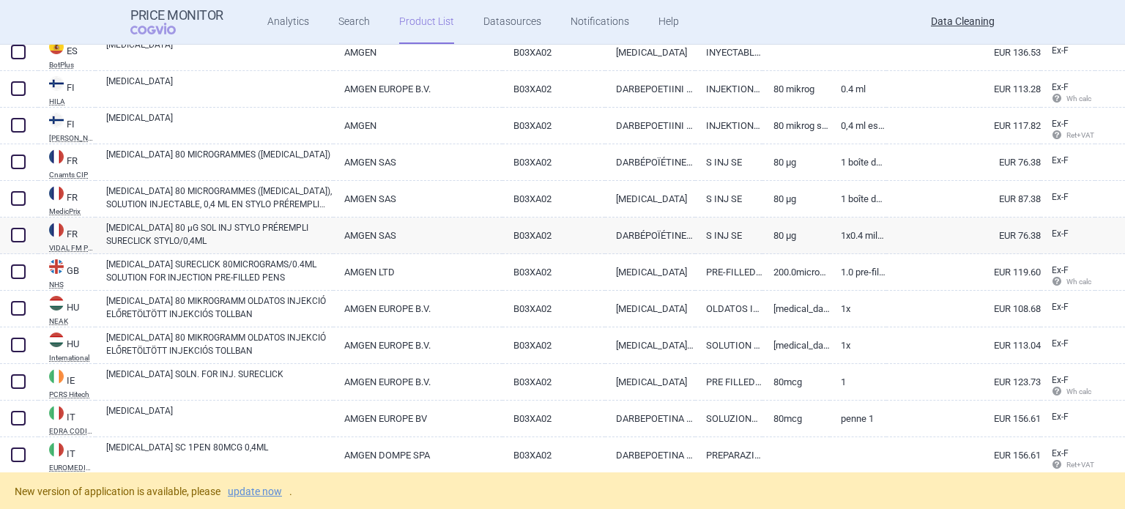
scroll to position [488, 0]
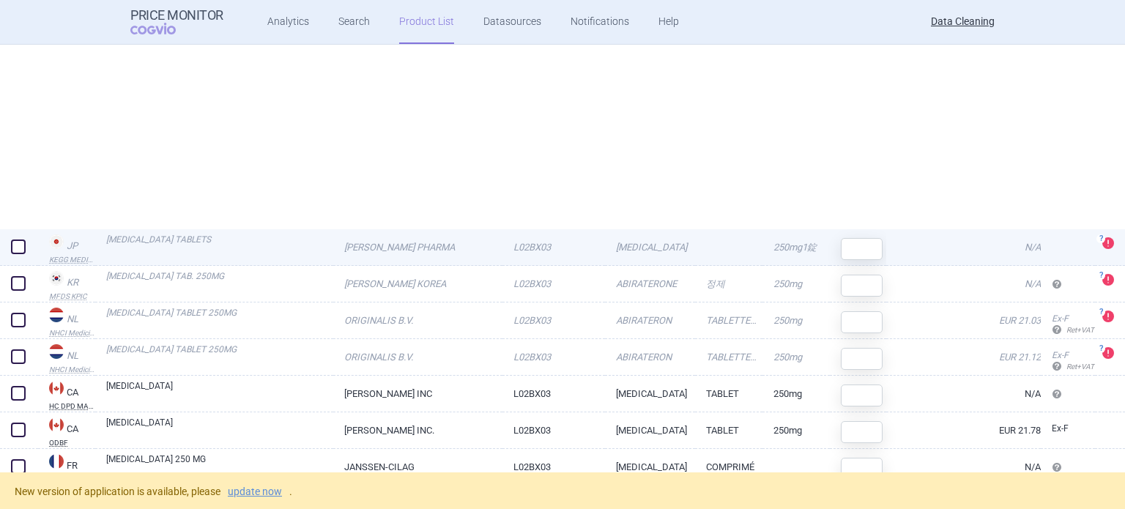
scroll to position [280, 0]
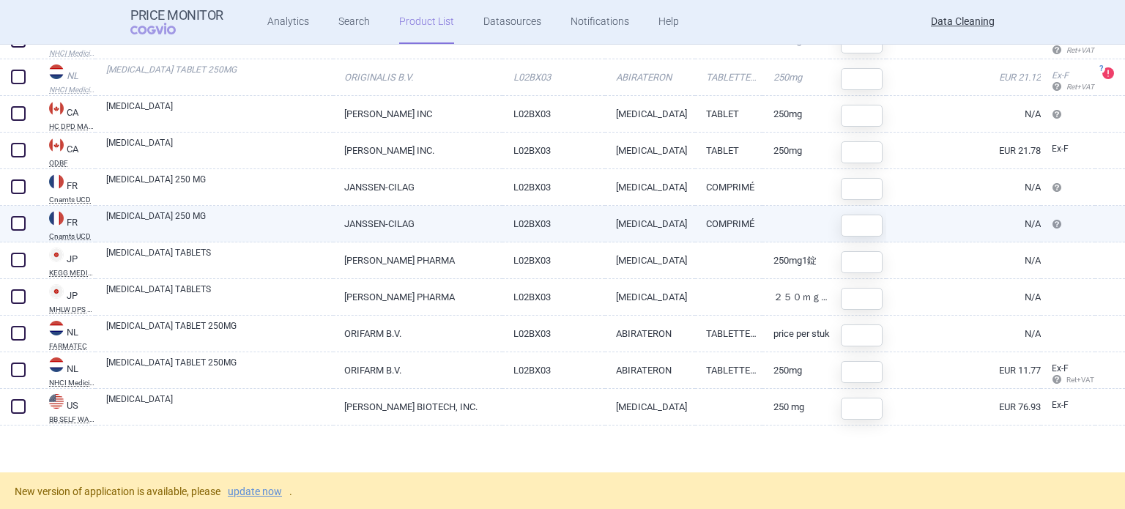
click at [302, 217] on link "[MEDICAL_DATA] 250 MG" at bounding box center [219, 222] width 227 height 26
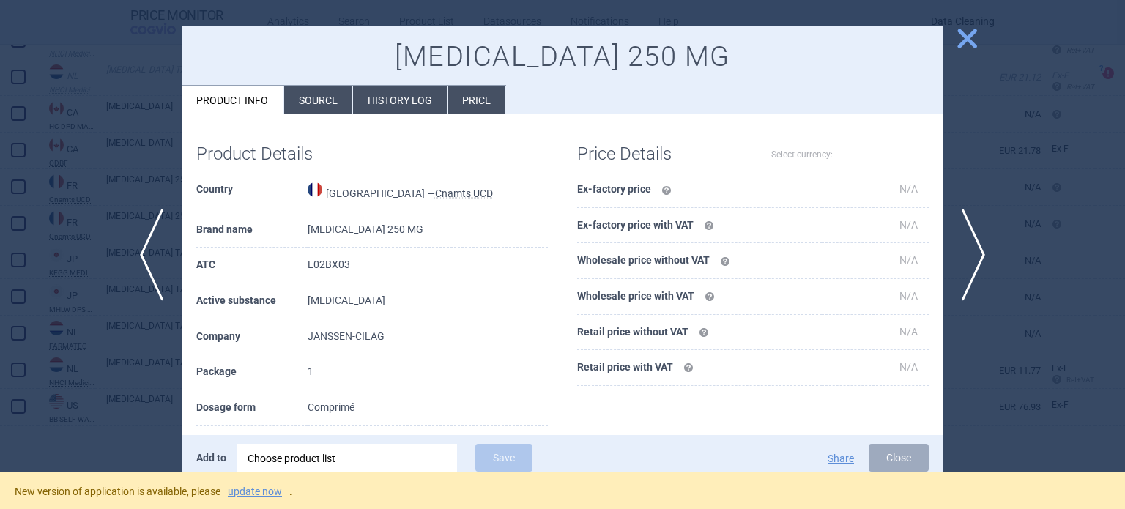
select select "EUR"
click at [310, 105] on li "Source" at bounding box center [318, 100] width 68 height 29
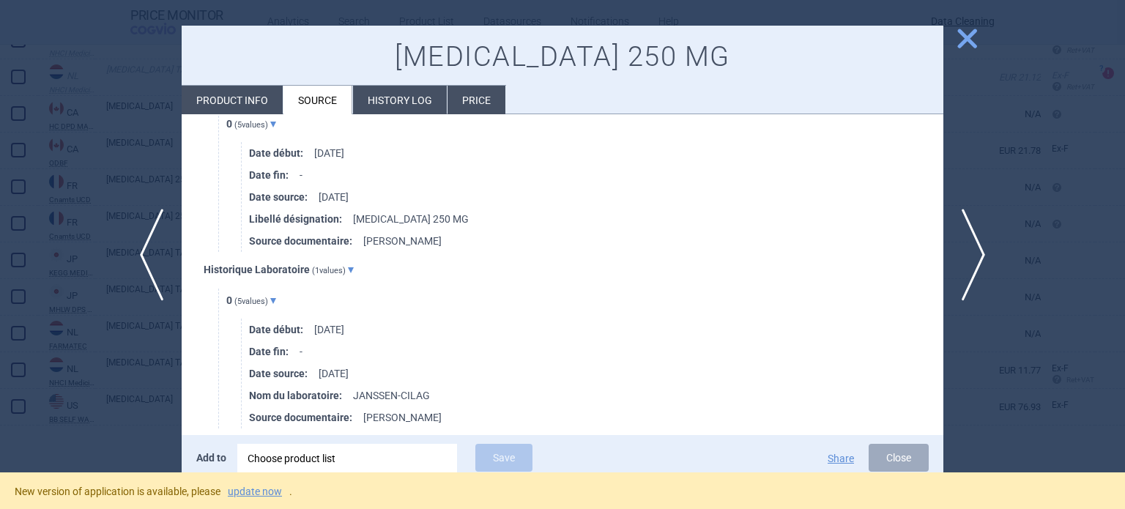
scroll to position [682, 0]
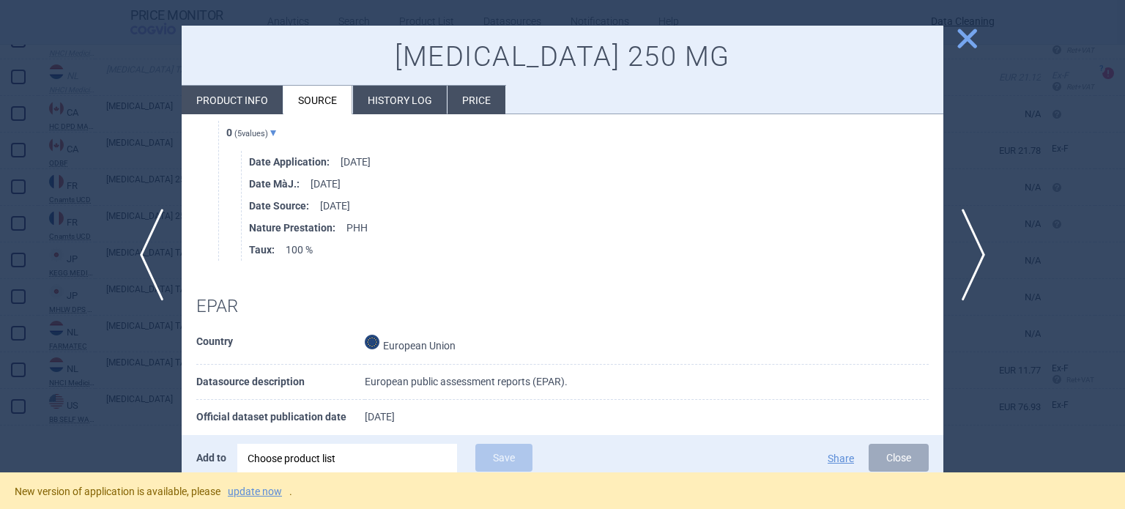
scroll to position [2343, 0]
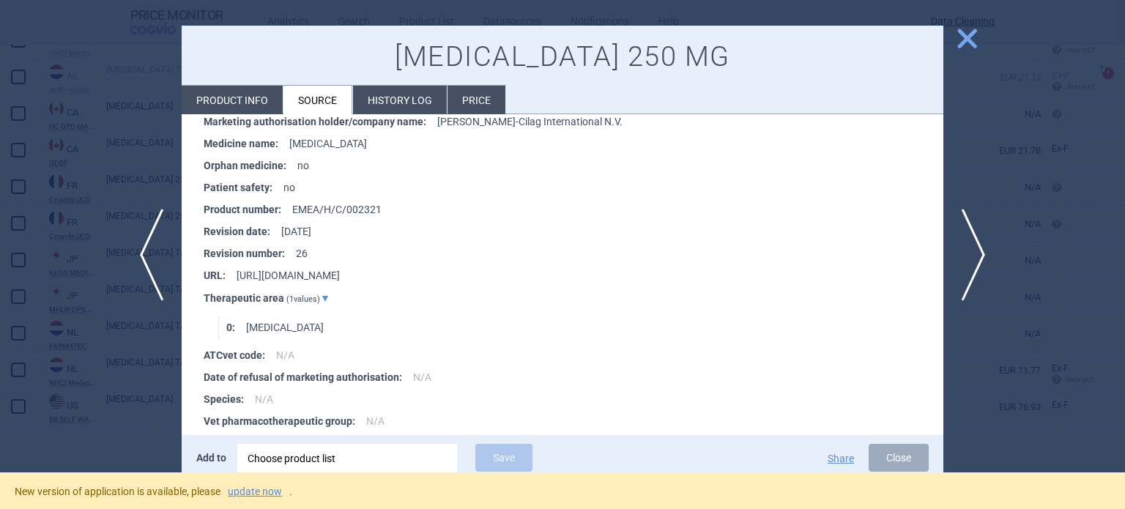
click at [67, 162] on div at bounding box center [562, 254] width 1125 height 509
